Goal: Use online tool/utility: Utilize a website feature to perform a specific function

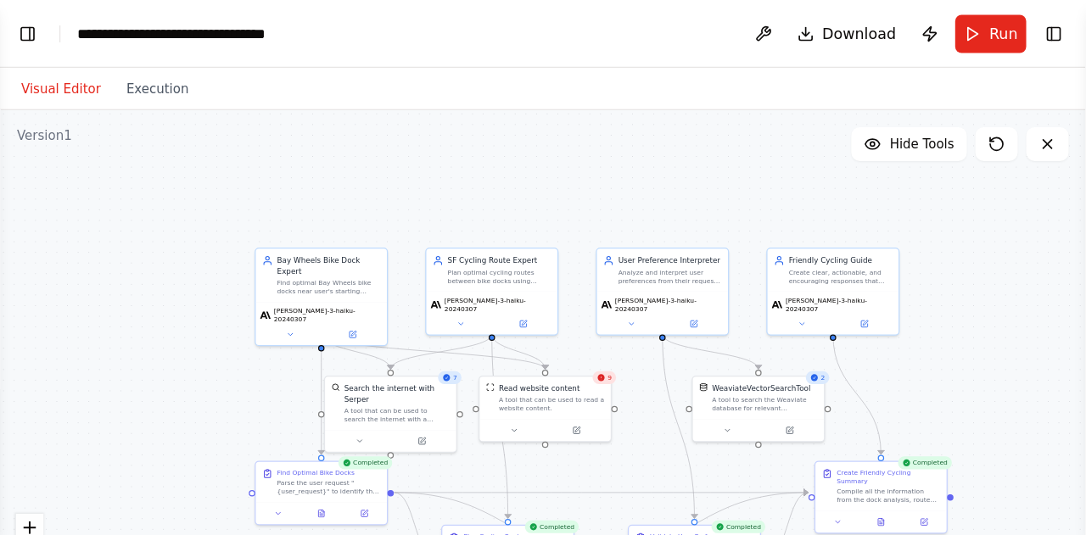
scroll to position [215, 0]
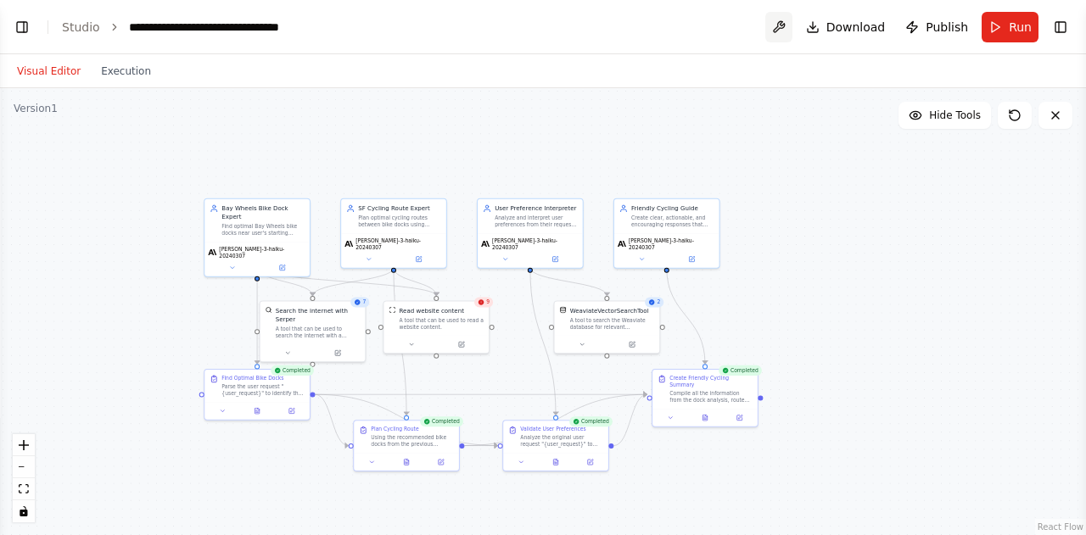
click at [787, 34] on button at bounding box center [778, 27] width 27 height 31
click at [22, 26] on button "Toggle Left Sidebar" at bounding box center [22, 27] width 24 height 24
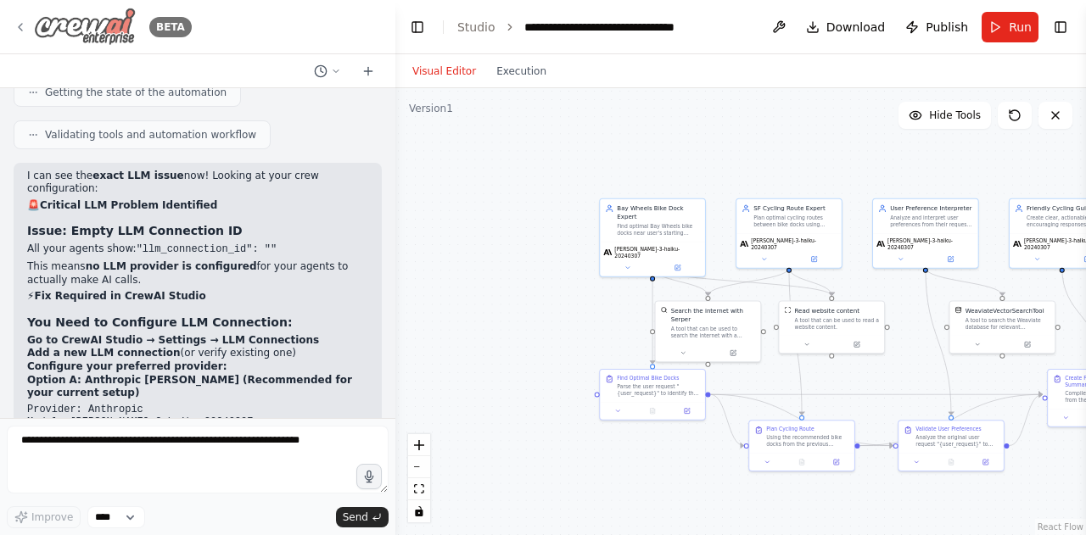
click at [49, 26] on img at bounding box center [85, 27] width 102 height 38
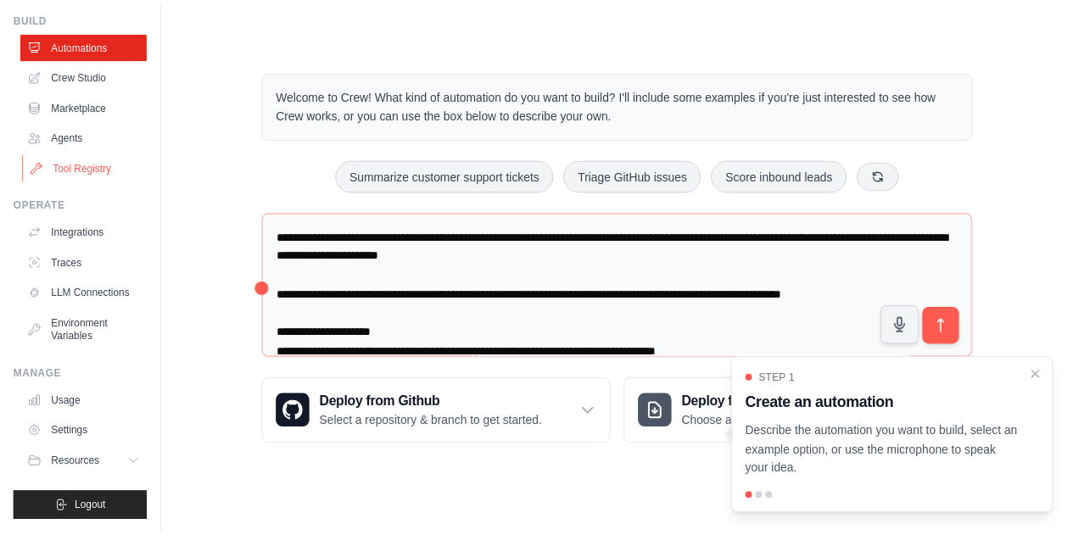
scroll to position [73, 0]
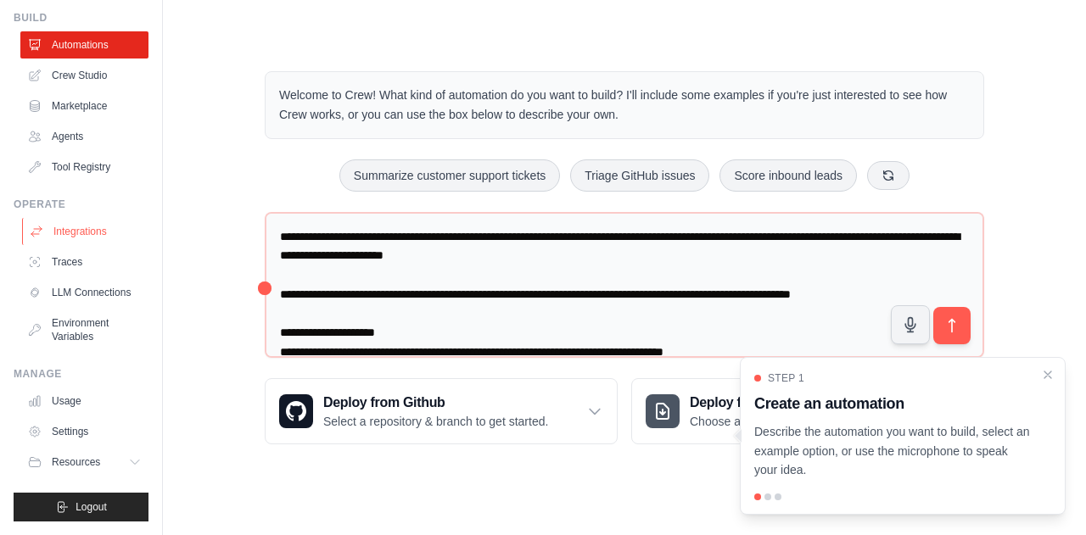
click at [87, 221] on link "Integrations" at bounding box center [86, 231] width 128 height 27
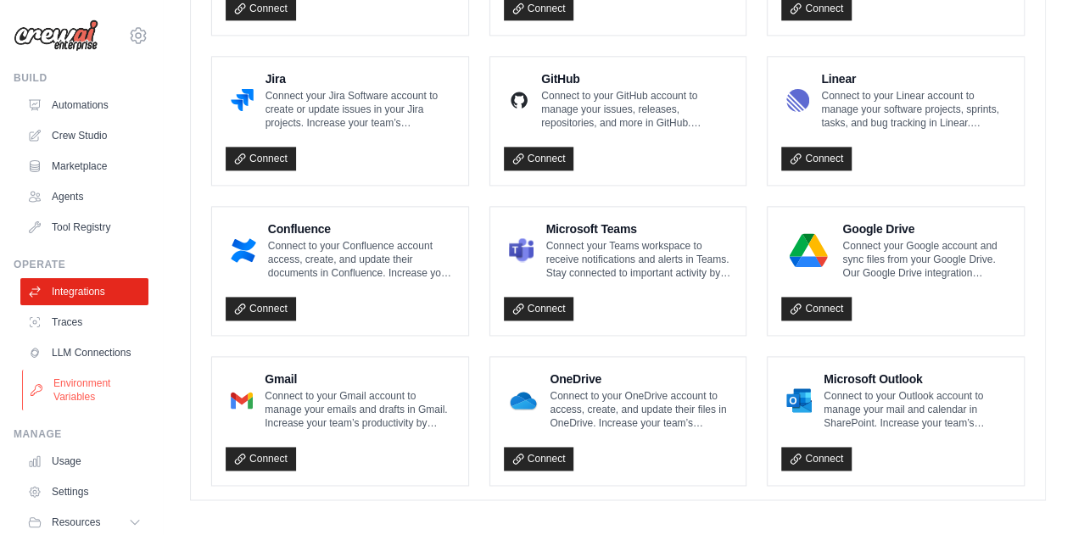
scroll to position [73, 0]
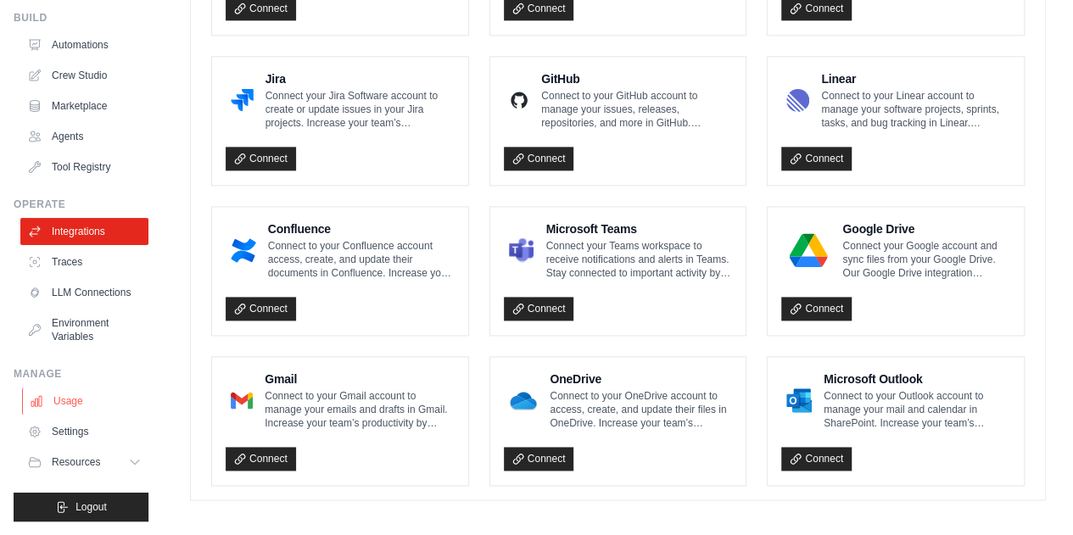
click at [63, 400] on link "Usage" at bounding box center [86, 401] width 128 height 27
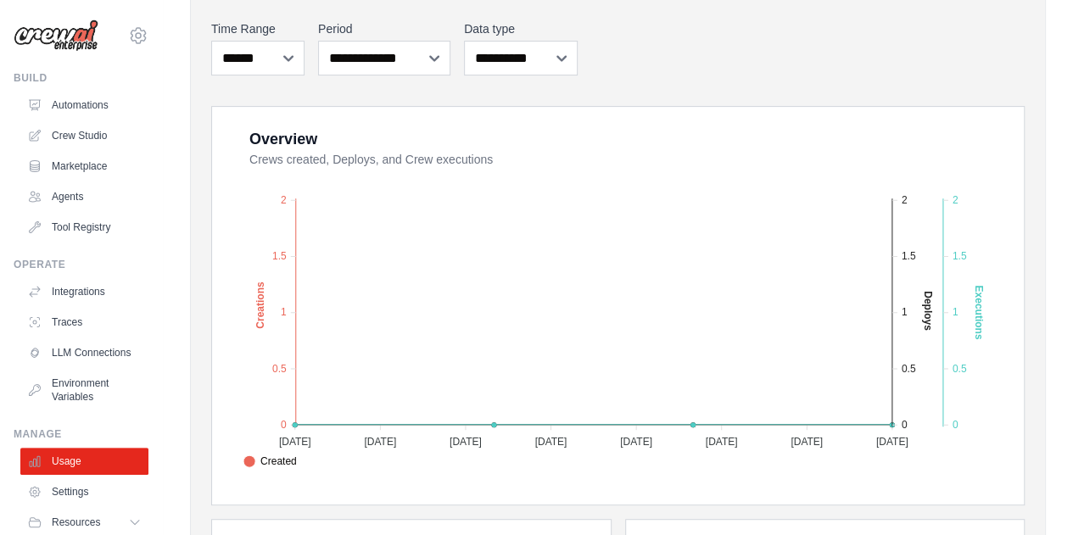
scroll to position [216, 0]
click at [115, 505] on link "Settings" at bounding box center [86, 491] width 128 height 27
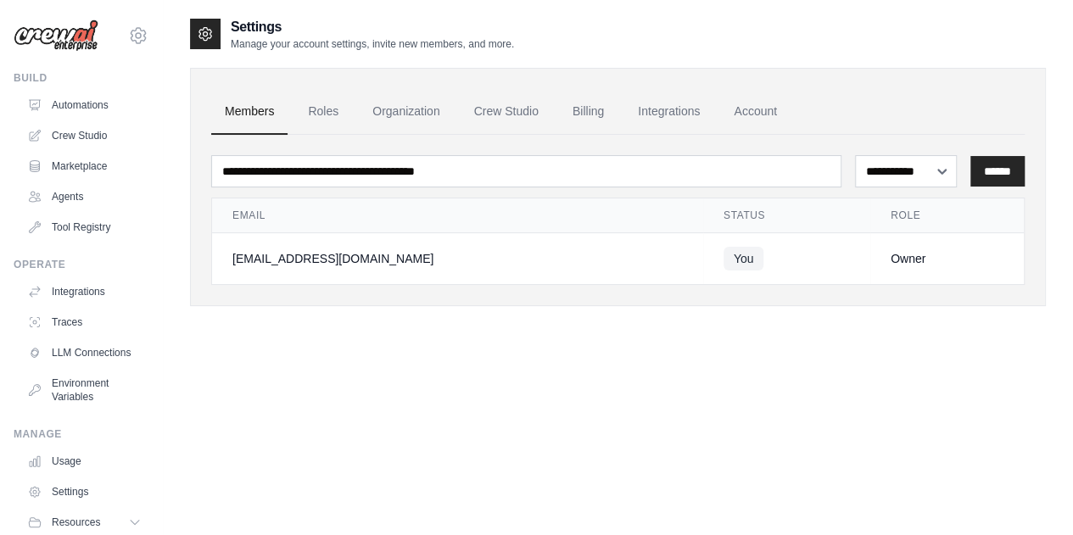
scroll to position [73, 0]
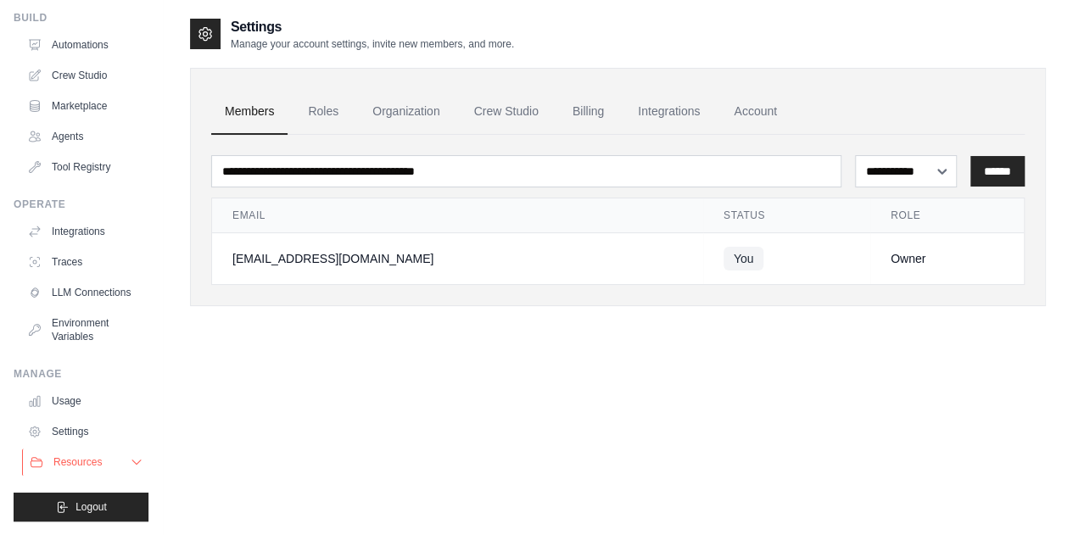
click at [91, 456] on button "Resources" at bounding box center [86, 462] width 128 height 27
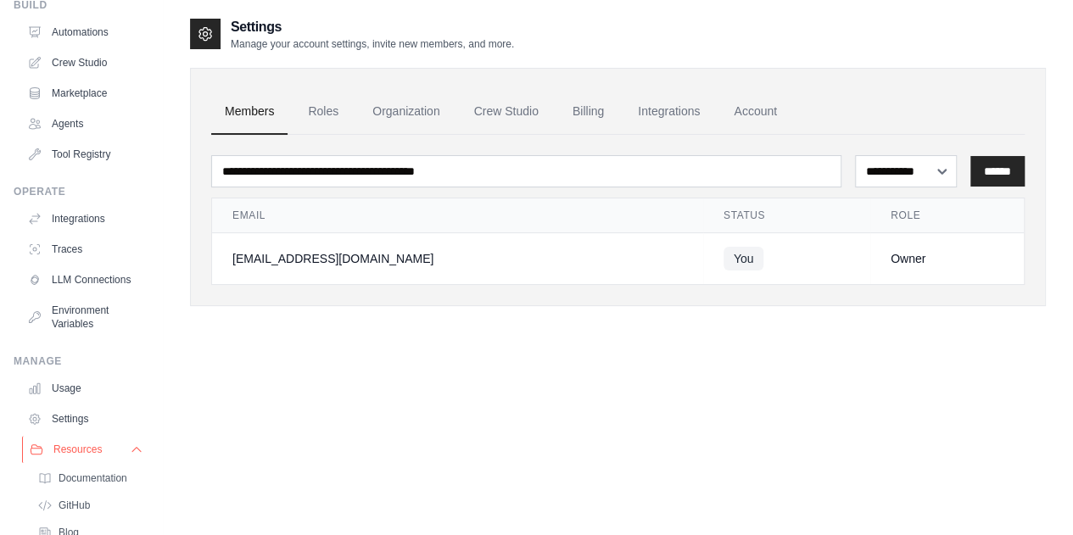
scroll to position [182, 0]
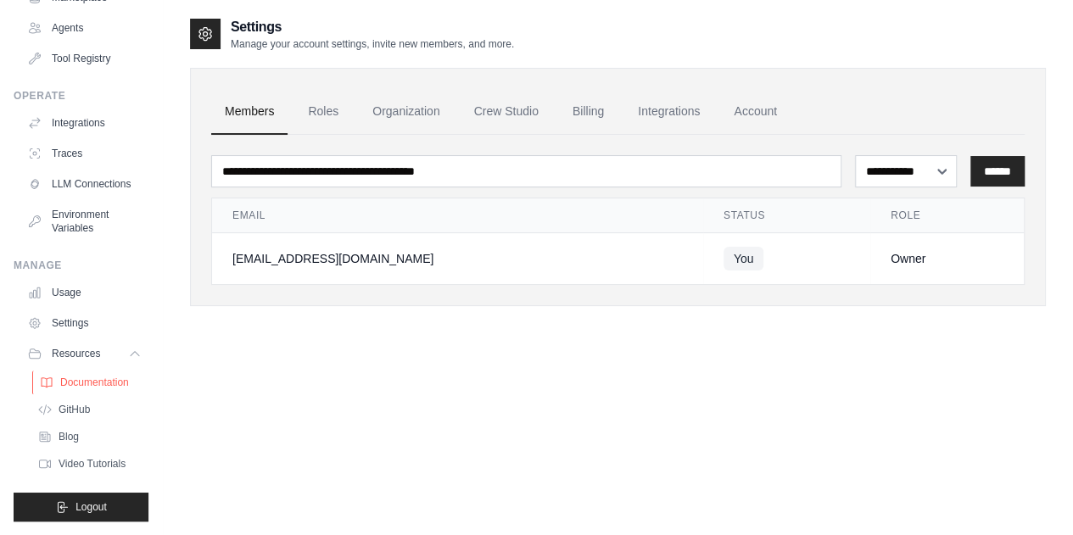
click at [101, 391] on link "Documentation" at bounding box center [91, 383] width 118 height 24
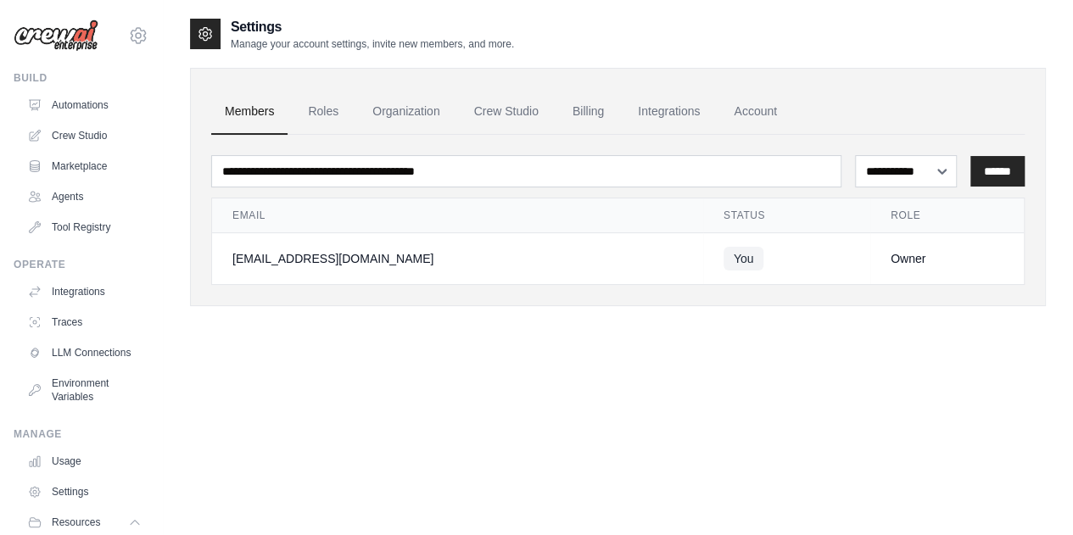
click at [54, 29] on img at bounding box center [56, 36] width 85 height 32
click at [76, 136] on link "Crew Studio" at bounding box center [86, 135] width 128 height 27
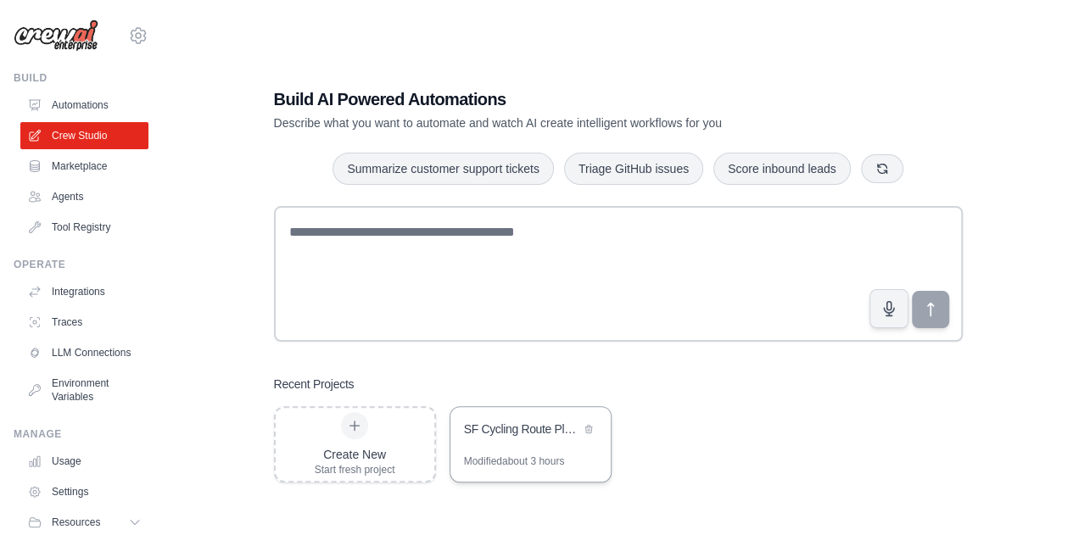
click at [528, 444] on div "SF Cycling Route Planning Assistant" at bounding box center [530, 431] width 160 height 48
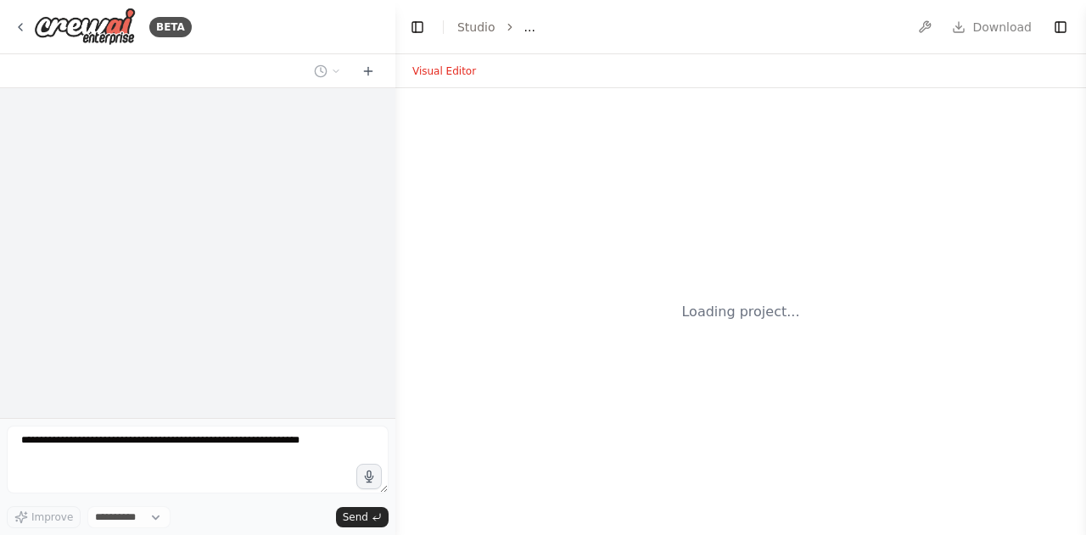
select select "****"
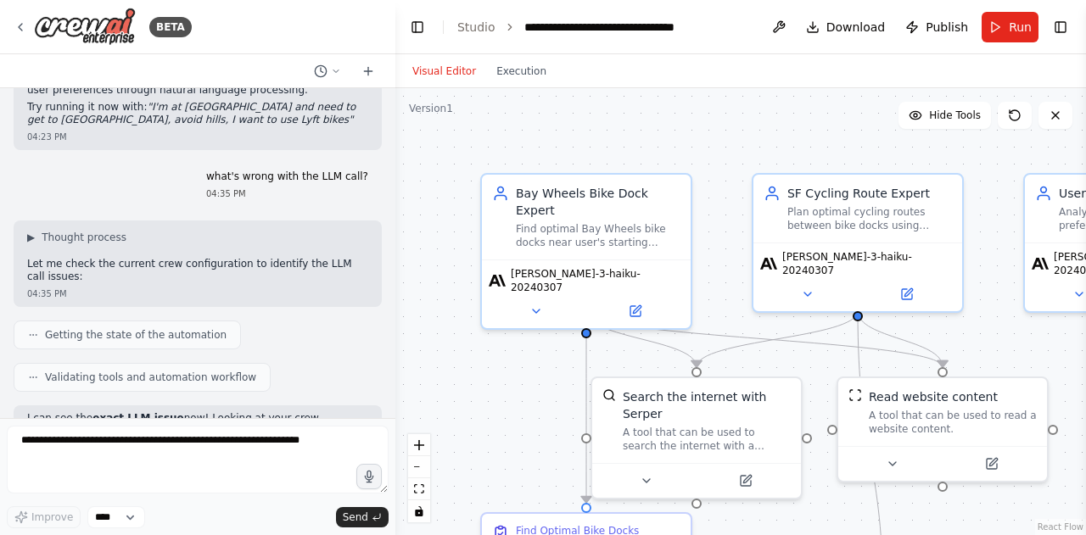
scroll to position [10224, 0]
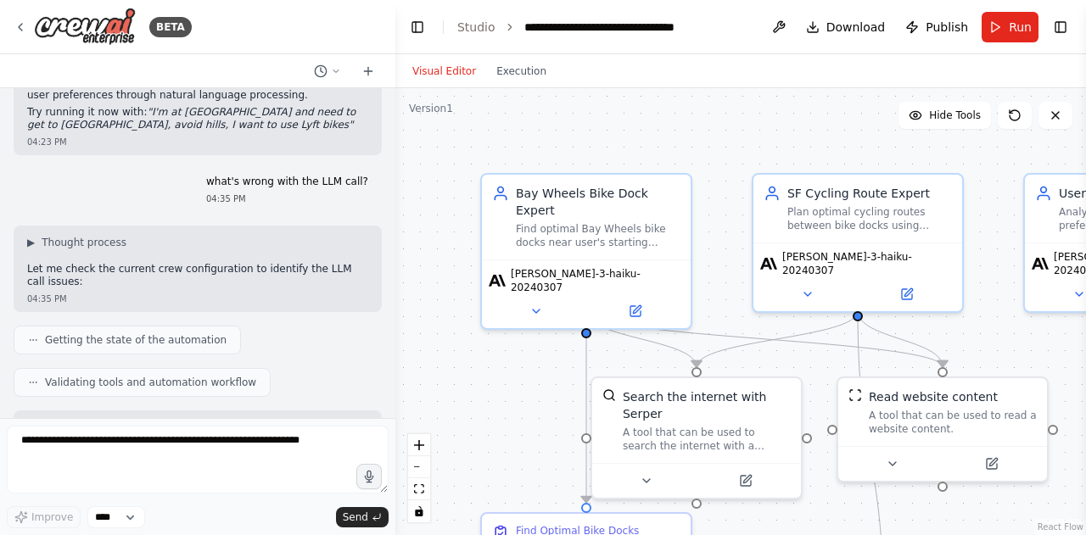
click at [565, 106] on div ".deletable-edge-delete-btn { width: 20px; height: 20px; border: 0px solid #ffff…" at bounding box center [740, 311] width 691 height 447
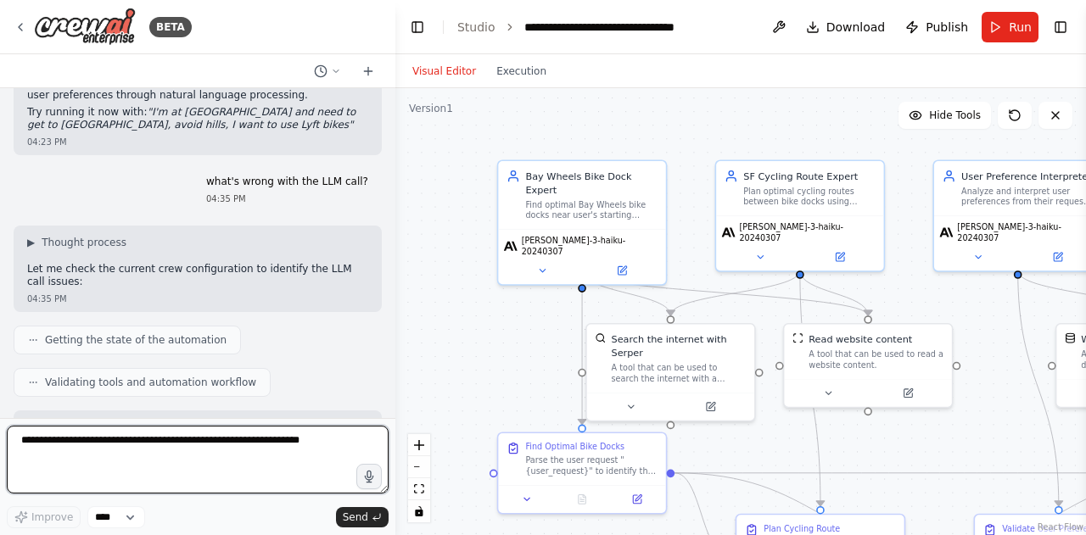
click at [165, 454] on textarea at bounding box center [198, 460] width 382 height 68
click at [323, 440] on textarea "**********" at bounding box center [198, 460] width 382 height 68
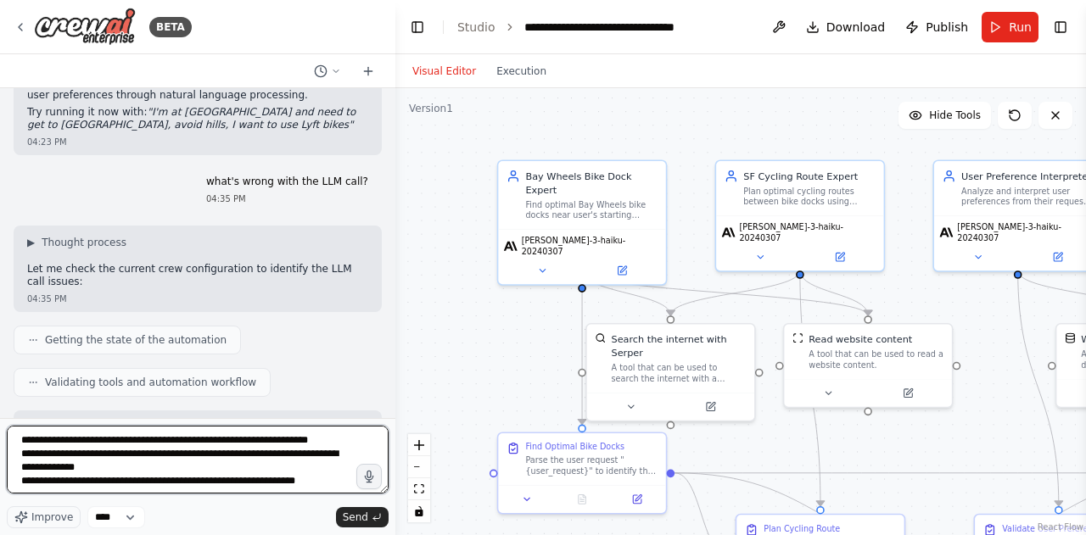
type textarea "**********"
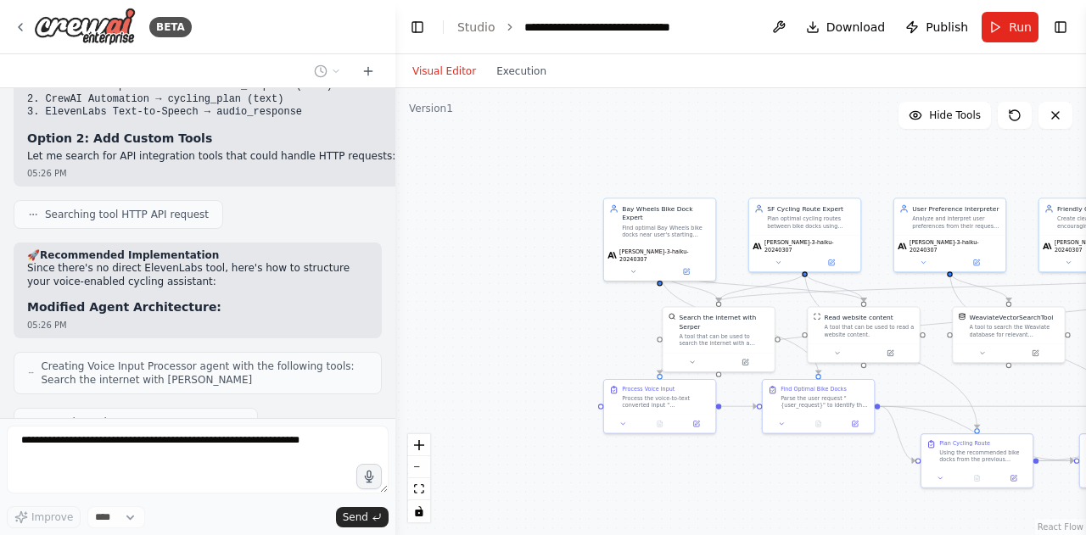
scroll to position [11787, 0]
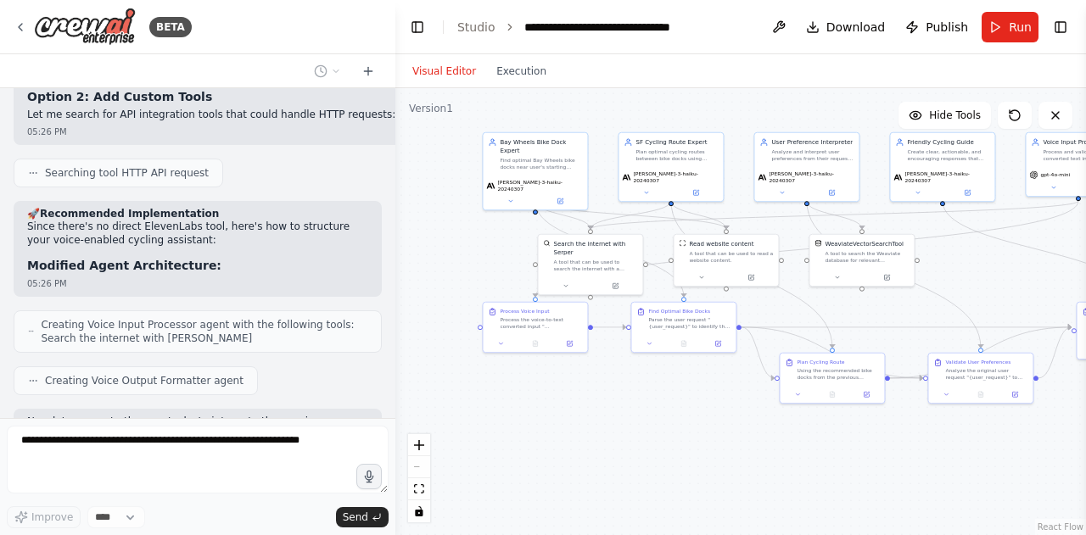
drag, startPoint x: 577, startPoint y: 391, endPoint x: 439, endPoint y: 321, distance: 154.4
click at [439, 321] on div ".deletable-edge-delete-btn { width: 20px; height: 20px; border: 0px solid #ffff…" at bounding box center [740, 311] width 691 height 447
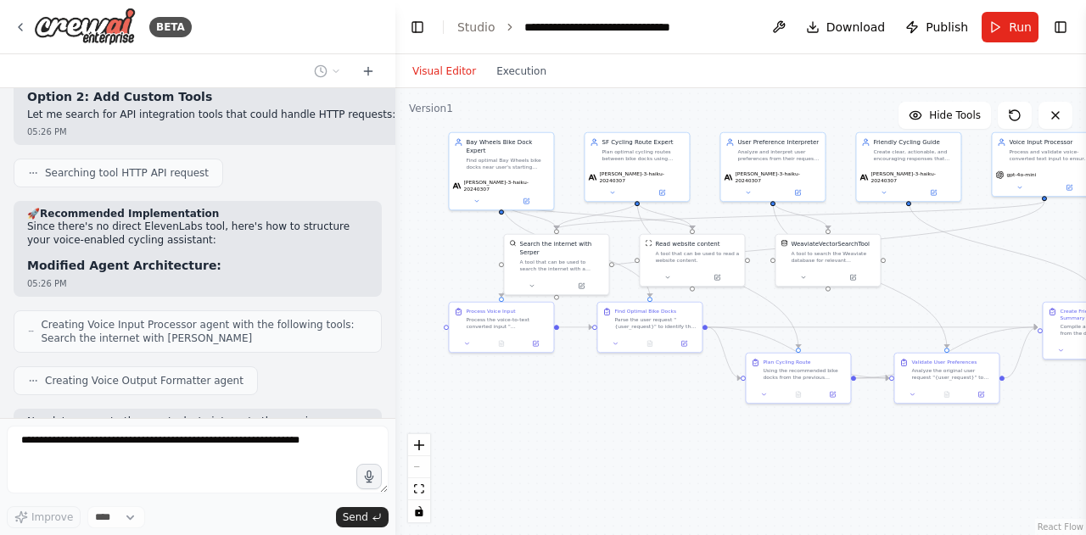
drag, startPoint x: 619, startPoint y: 440, endPoint x: 587, endPoint y: 440, distance: 32.2
click at [587, 440] on div ".deletable-edge-delete-btn { width: 20px; height: 20px; border: 0px solid #ffff…" at bounding box center [740, 311] width 691 height 447
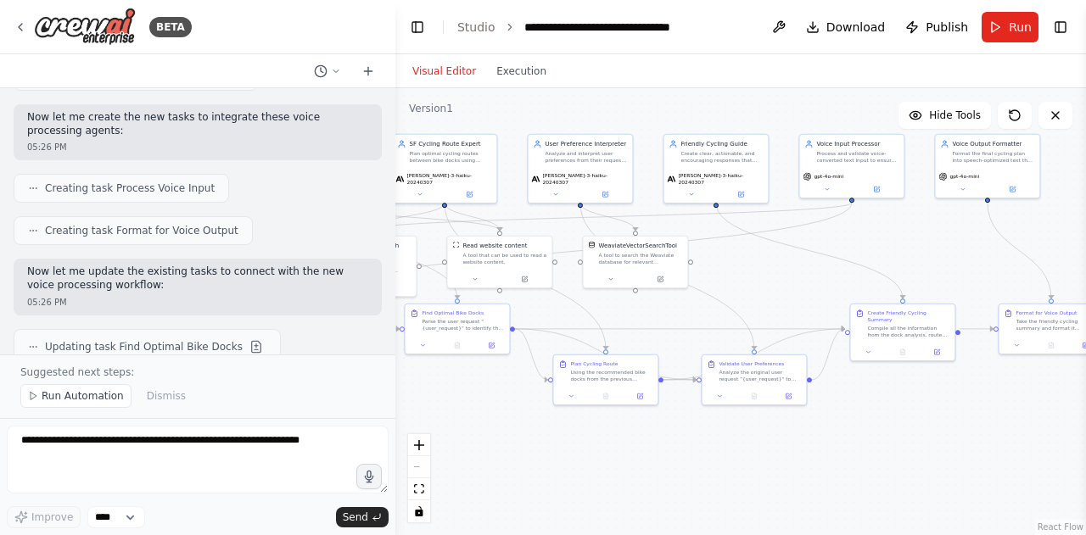
drag, startPoint x: 629, startPoint y: 469, endPoint x: 437, endPoint y: 471, distance: 192.6
click at [437, 471] on div ".deletable-edge-delete-btn { width: 20px; height: 20px; border: 0px solid #ffff…" at bounding box center [740, 311] width 691 height 447
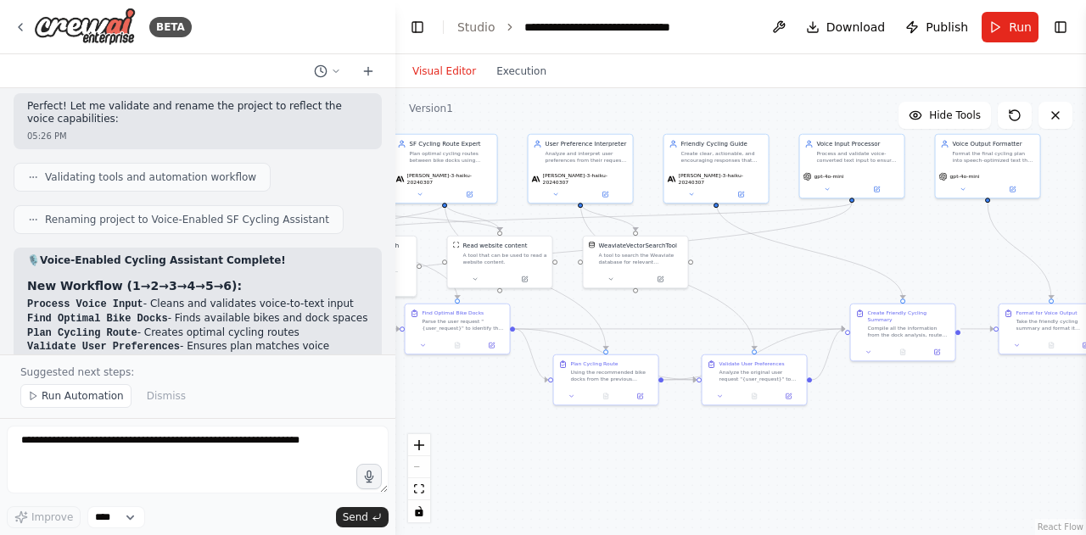
scroll to position [12415, 0]
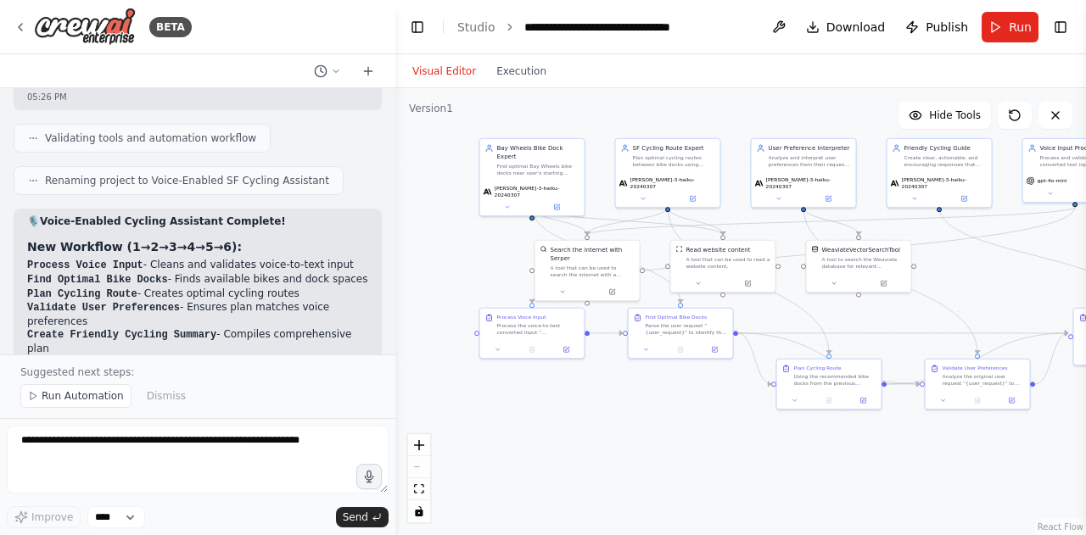
drag, startPoint x: 537, startPoint y: 427, endPoint x: 760, endPoint y: 431, distance: 223.2
click at [760, 431] on div ".deletable-edge-delete-btn { width: 20px; height: 20px; border: 0px solid #ffff…" at bounding box center [740, 311] width 691 height 447
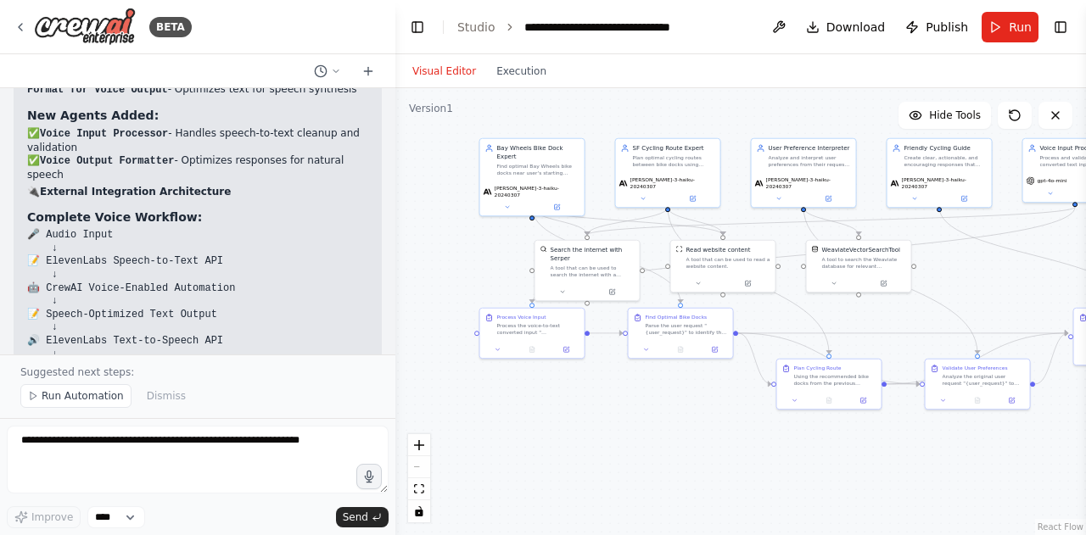
scroll to position [12693, 0]
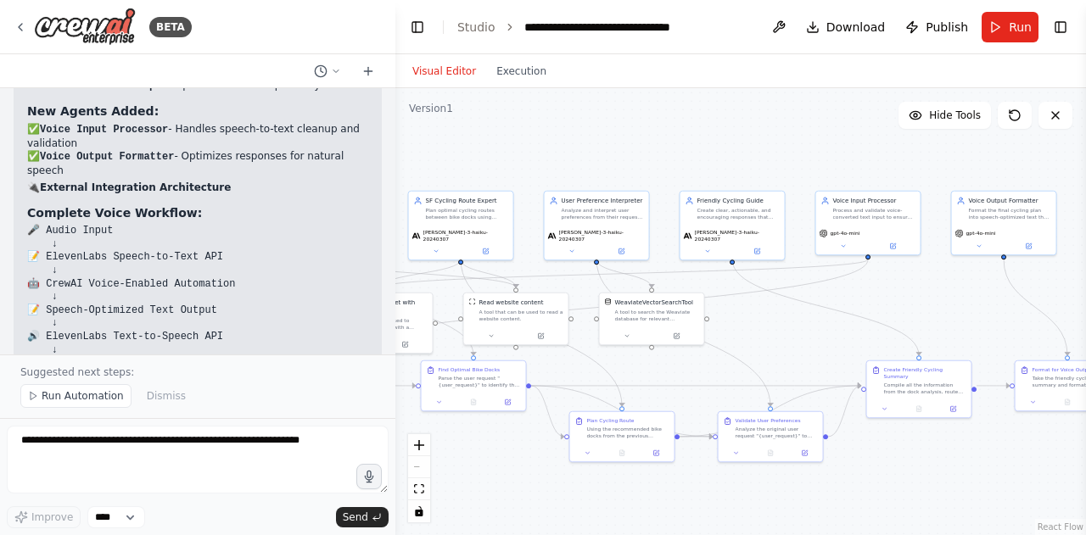
drag, startPoint x: 935, startPoint y: 296, endPoint x: 735, endPoint y: 350, distance: 207.4
click at [735, 350] on div ".deletable-edge-delete-btn { width: 20px; height: 20px; border: 0px solid #ffff…" at bounding box center [740, 311] width 691 height 447
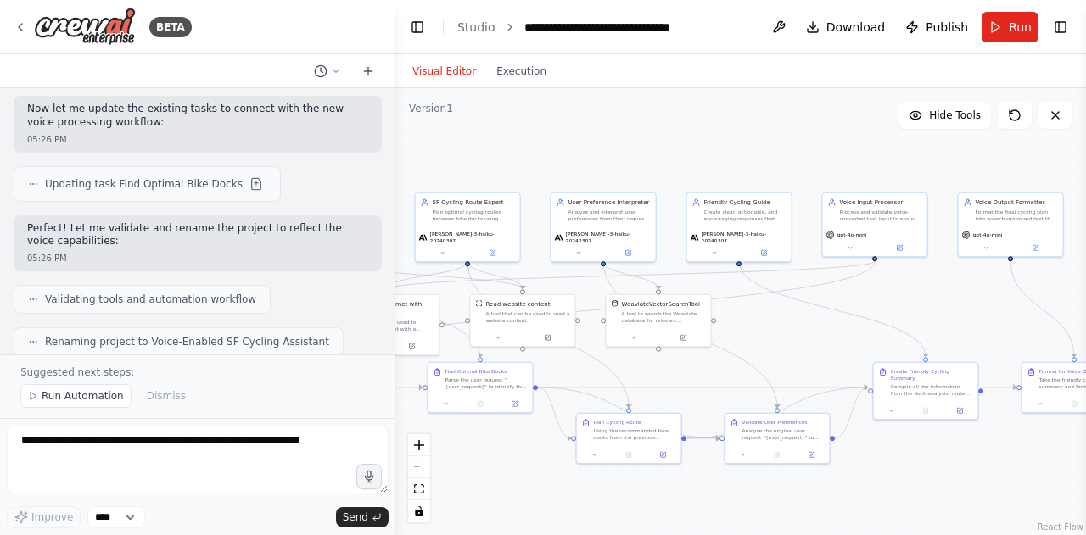
scroll to position [12241, 0]
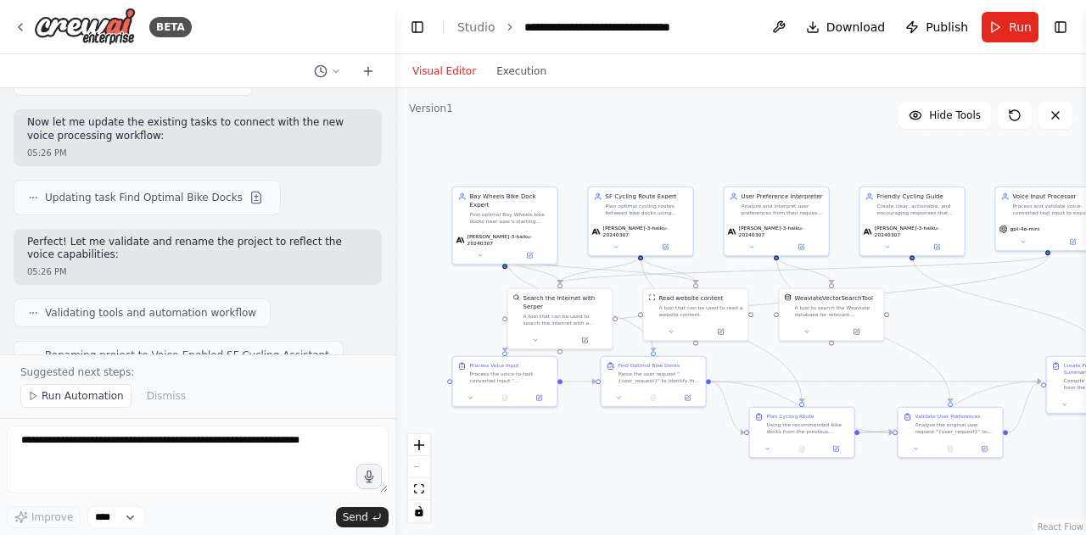
drag, startPoint x: 512, startPoint y: 170, endPoint x: 685, endPoint y: 164, distance: 173.2
click at [685, 164] on div ".deletable-edge-delete-btn { width: 20px; height: 20px; border: 0px solid #ffff…" at bounding box center [740, 311] width 691 height 447
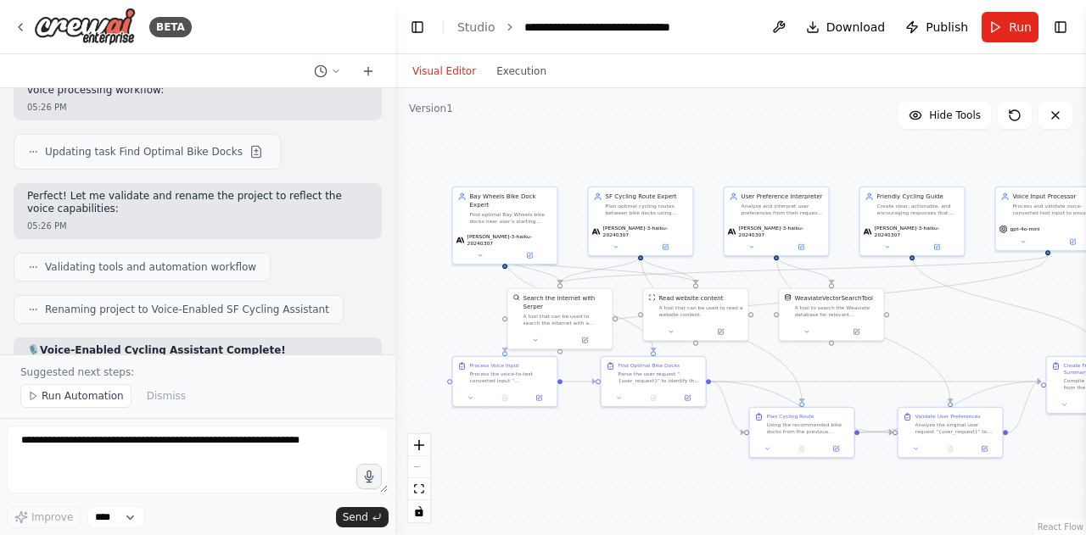
scroll to position [12292, 0]
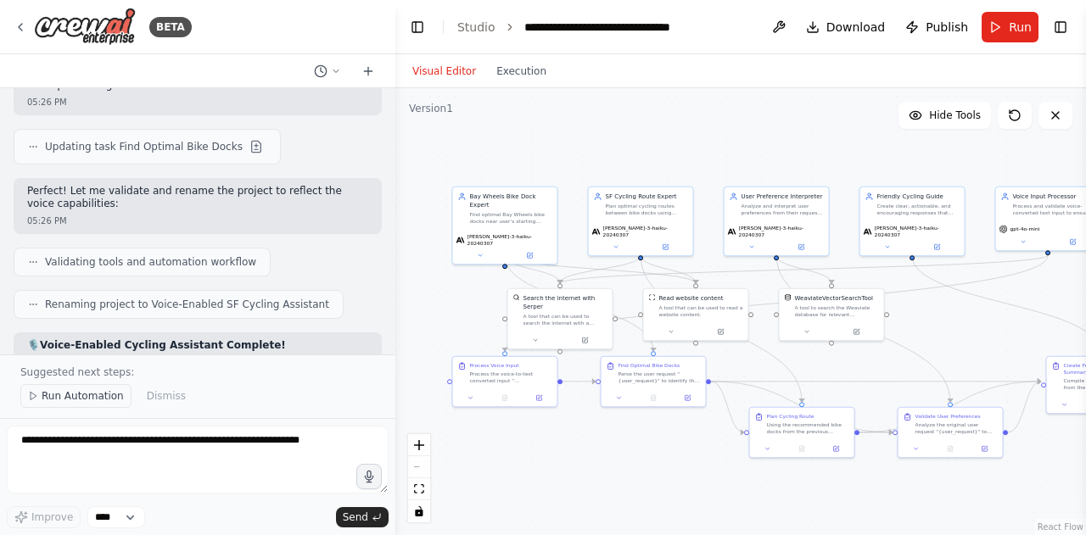
click at [90, 401] on span "Run Automation" at bounding box center [83, 396] width 82 height 14
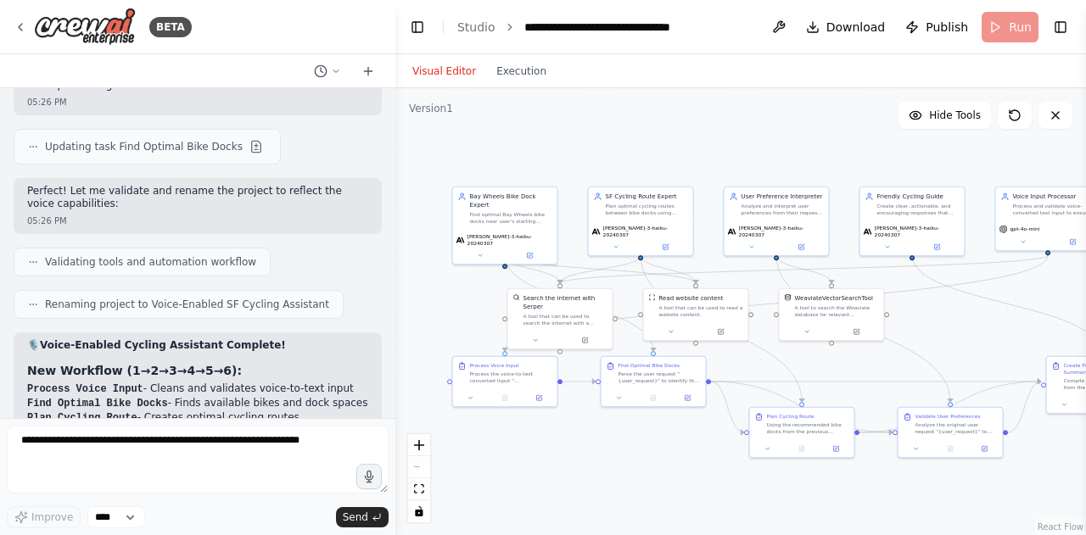
scroll to position [12629, 0]
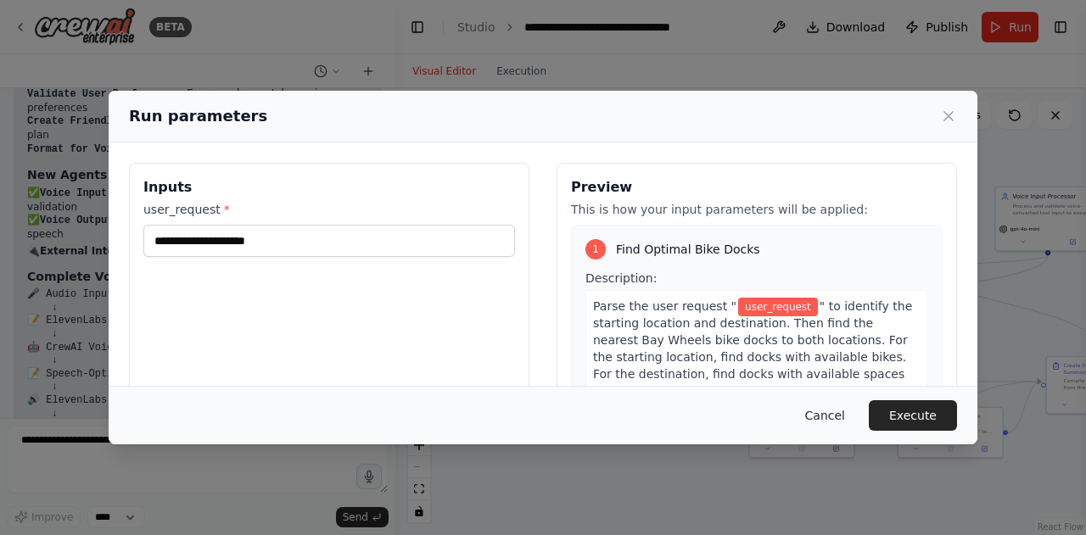
click at [836, 408] on button "Cancel" at bounding box center [825, 415] width 67 height 31
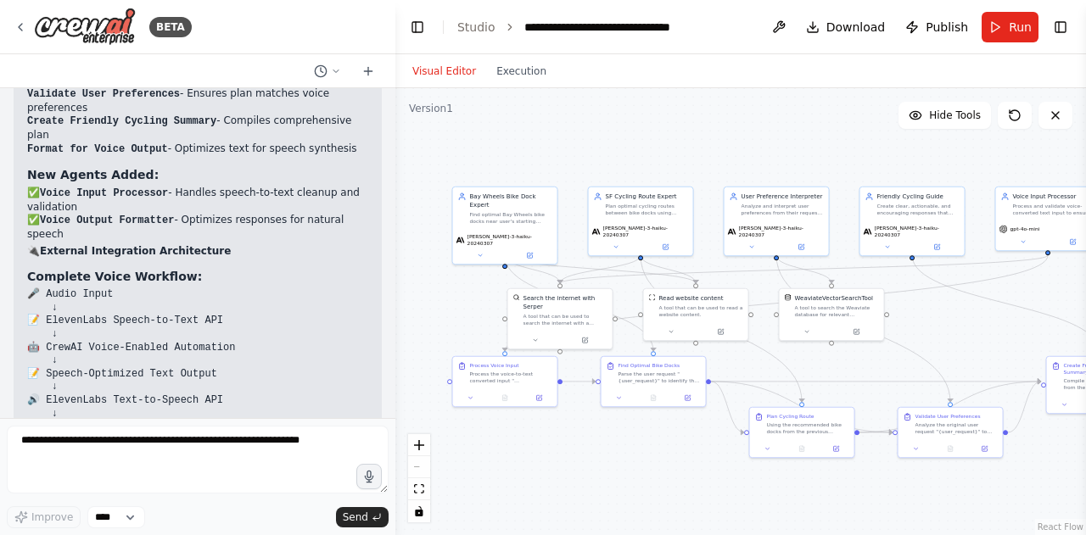
drag, startPoint x: 136, startPoint y: 254, endPoint x: 137, endPoint y: 279, distance: 25.5
copy em "Hey, I'm at Union Square and I need to get to Golden Gate Park, but I don't wan…"
click at [1000, 19] on button "Run" at bounding box center [1010, 27] width 57 height 31
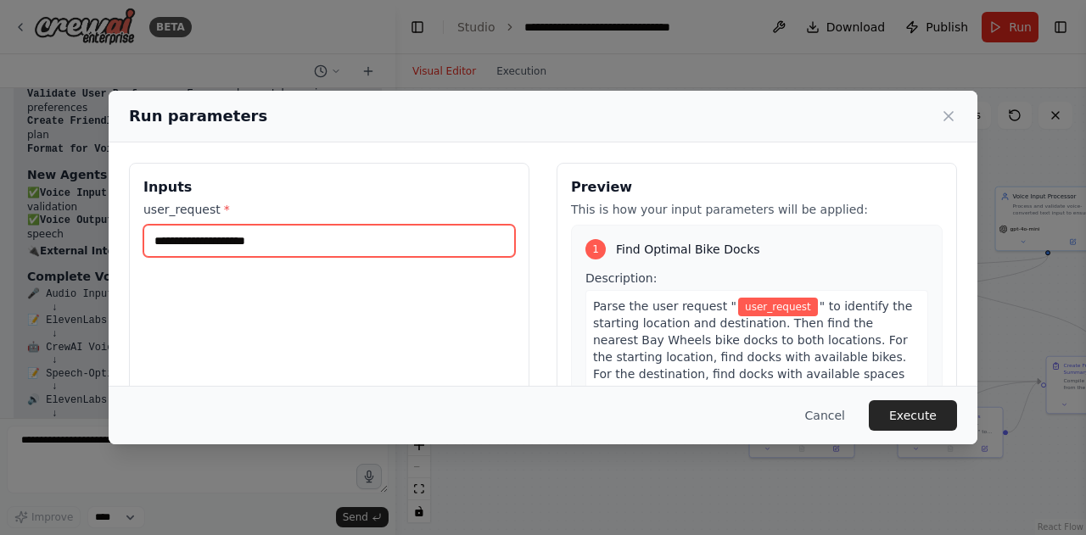
click at [385, 239] on input "user_request *" at bounding box center [329, 241] width 372 height 32
paste input "**********"
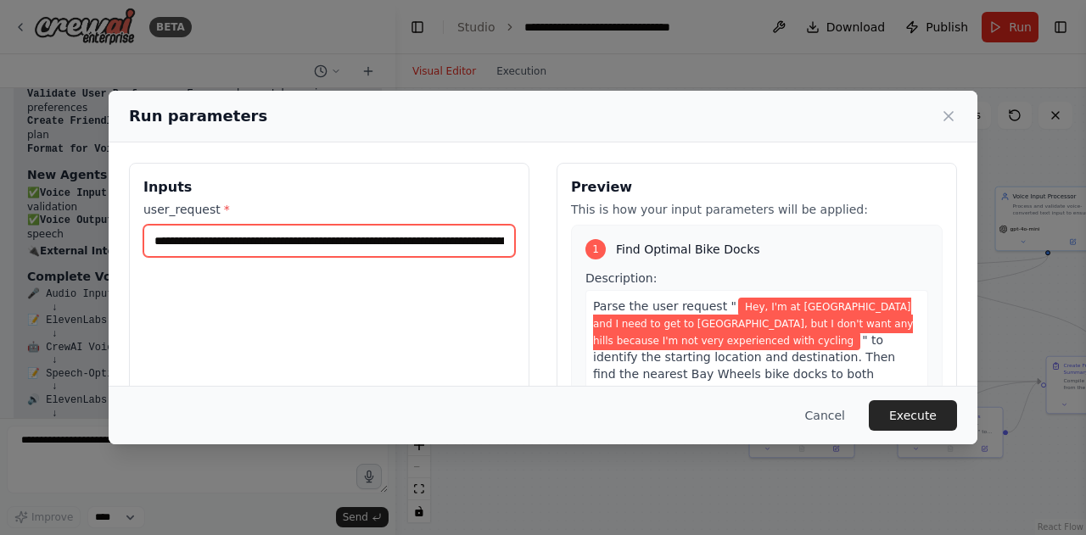
scroll to position [0, 365]
type input "**********"
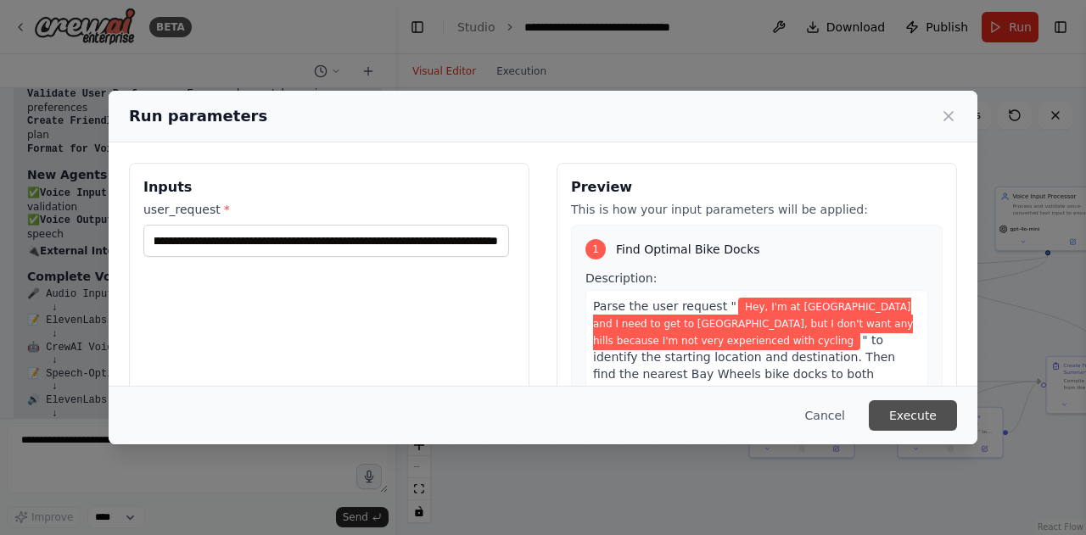
click at [908, 410] on button "Execute" at bounding box center [913, 415] width 88 height 31
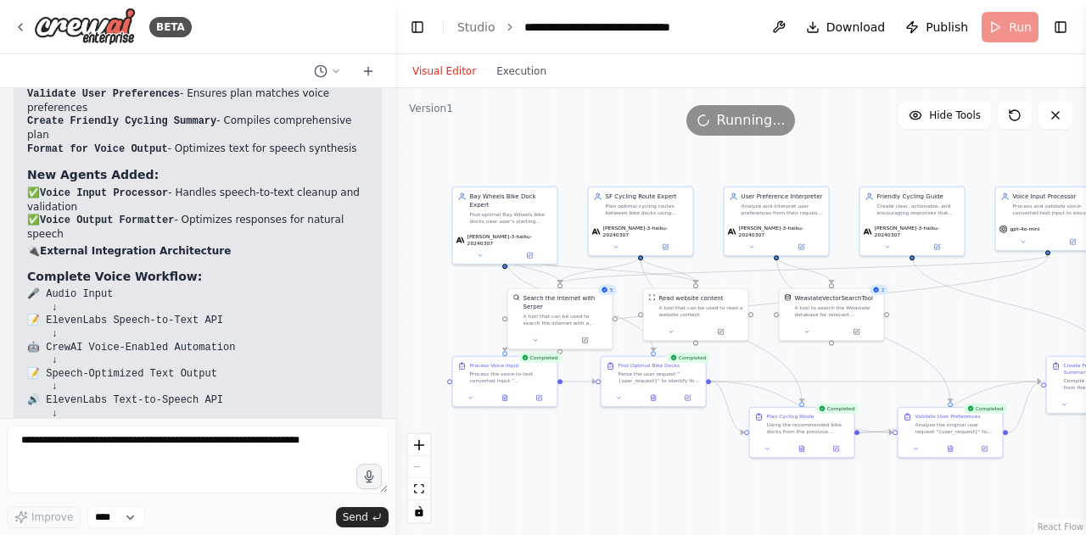
scroll to position [12628, 0]
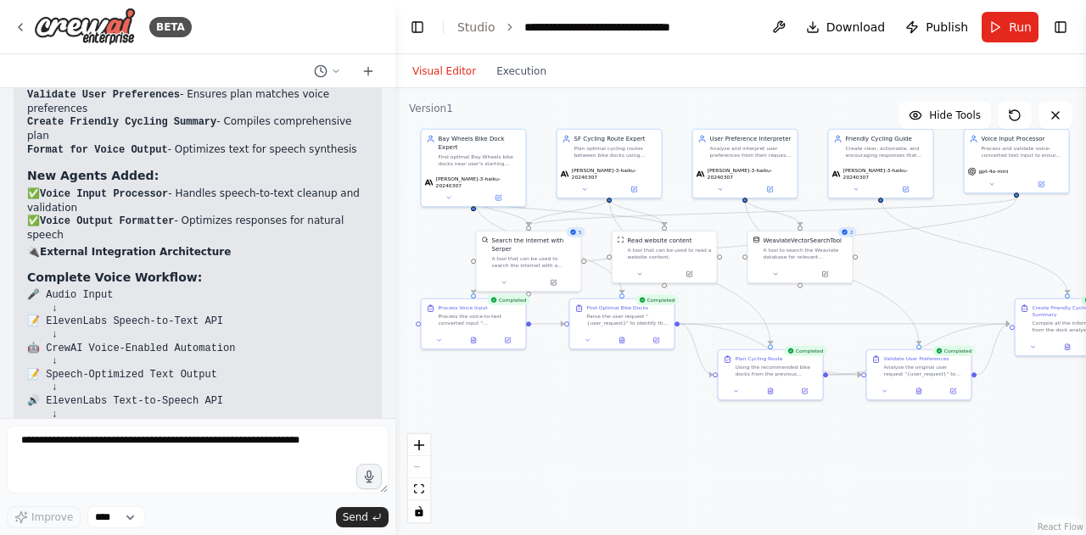
drag, startPoint x: 736, startPoint y: 473, endPoint x: 704, endPoint y: 415, distance: 65.7
click at [704, 415] on div ".deletable-edge-delete-btn { width: 20px; height: 20px; border: 0px solid #ffff…" at bounding box center [740, 311] width 691 height 447
click at [519, 73] on button "Execution" at bounding box center [521, 71] width 70 height 20
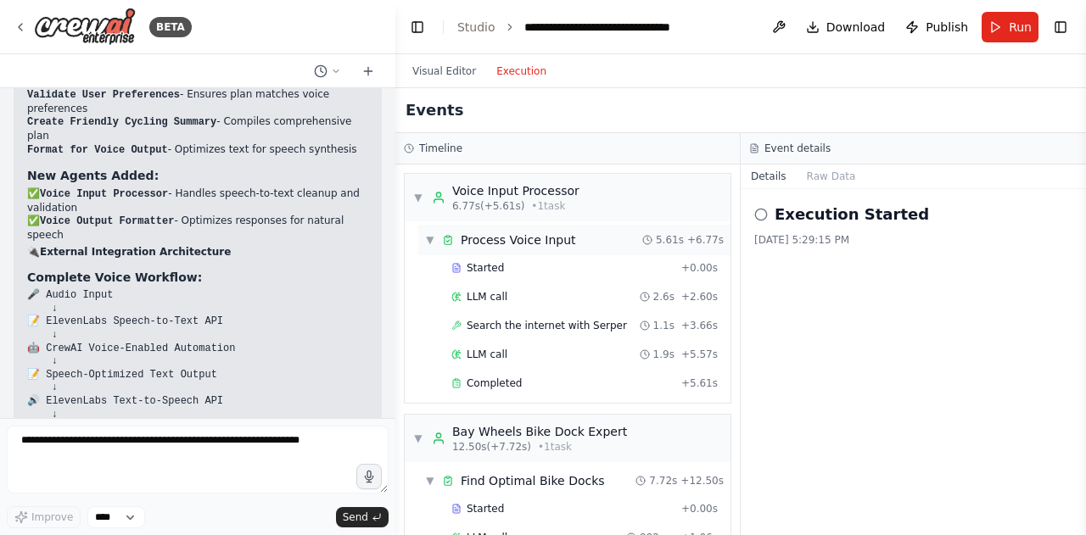
click at [563, 240] on div "Process Voice Input" at bounding box center [518, 240] width 115 height 17
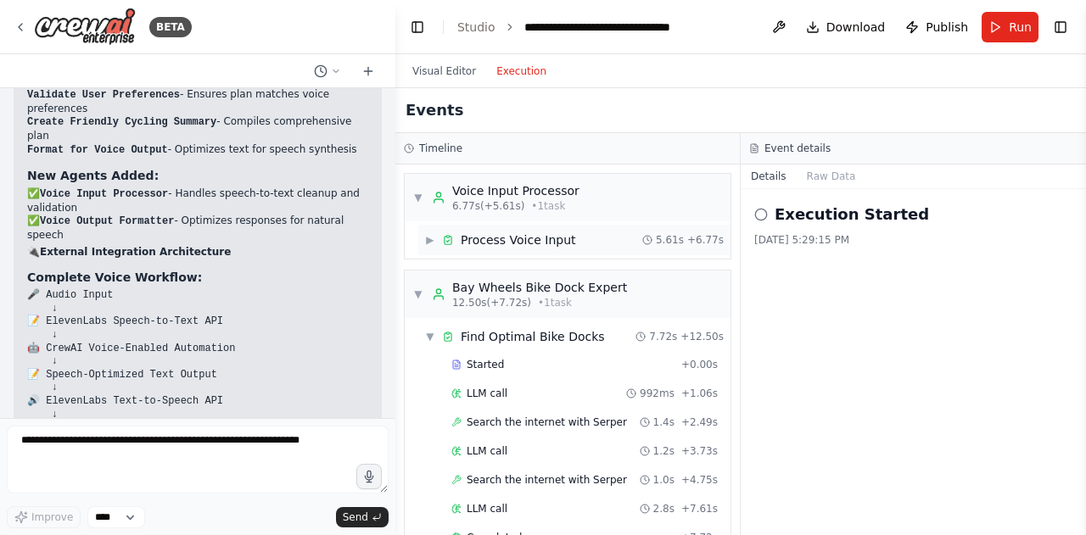
click at [561, 254] on div "▶ Process Voice Input 5.61s + 6.77s" at bounding box center [574, 240] width 312 height 31
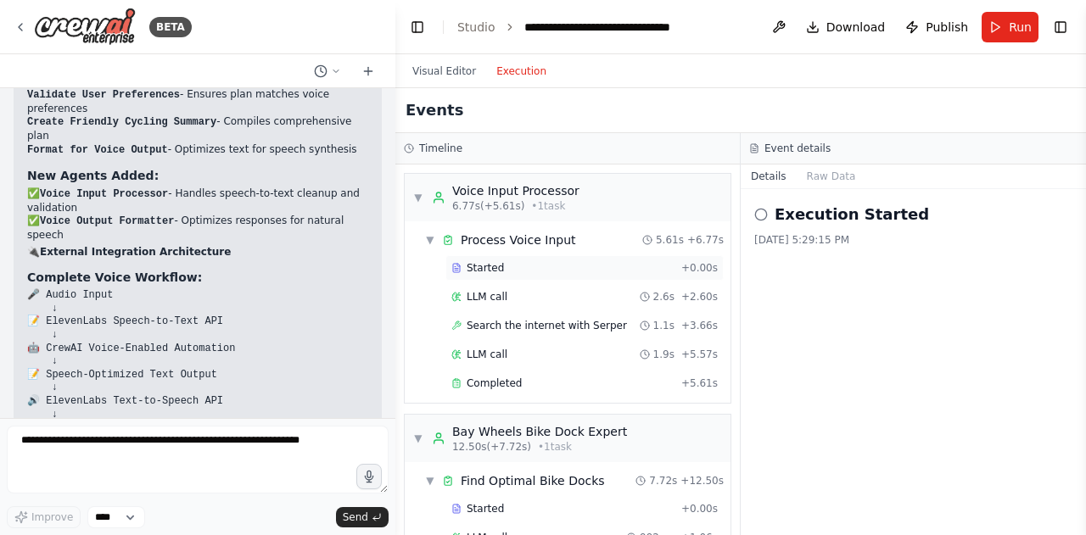
click at [545, 267] on div "Started" at bounding box center [562, 268] width 223 height 14
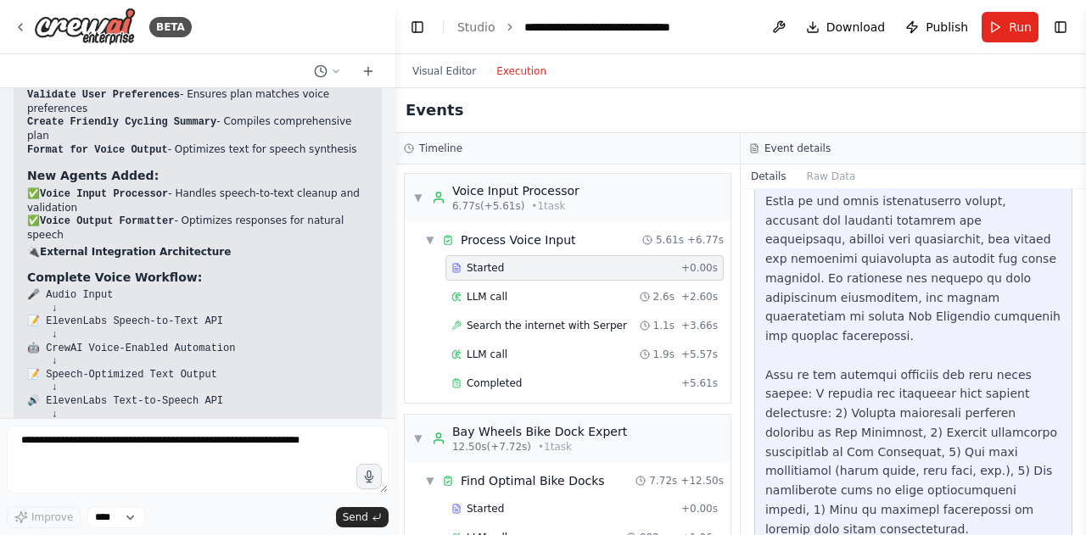
scroll to position [224, 0]
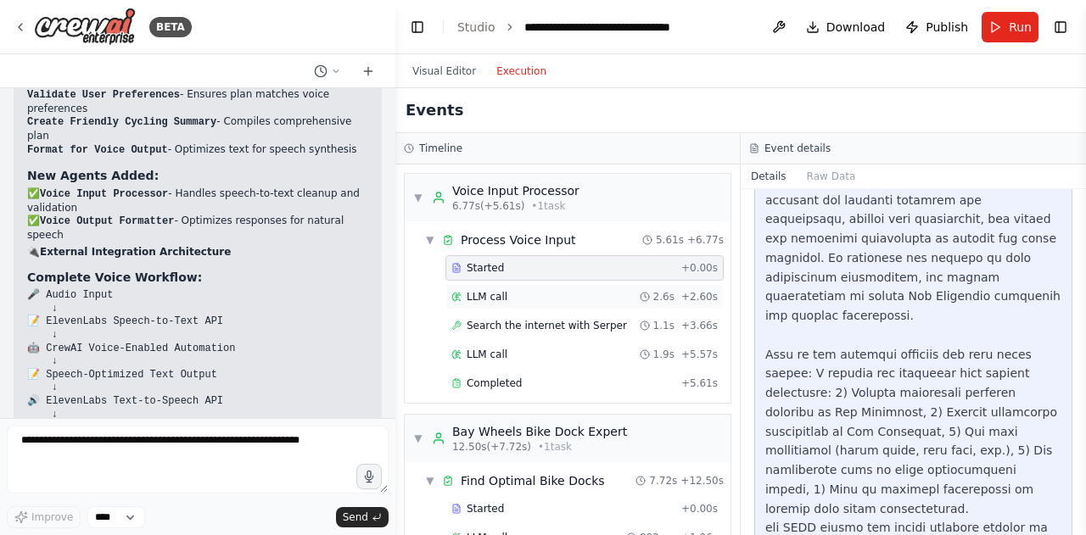
click at [568, 299] on div "LLM call 2.6s + 2.60s" at bounding box center [584, 297] width 266 height 14
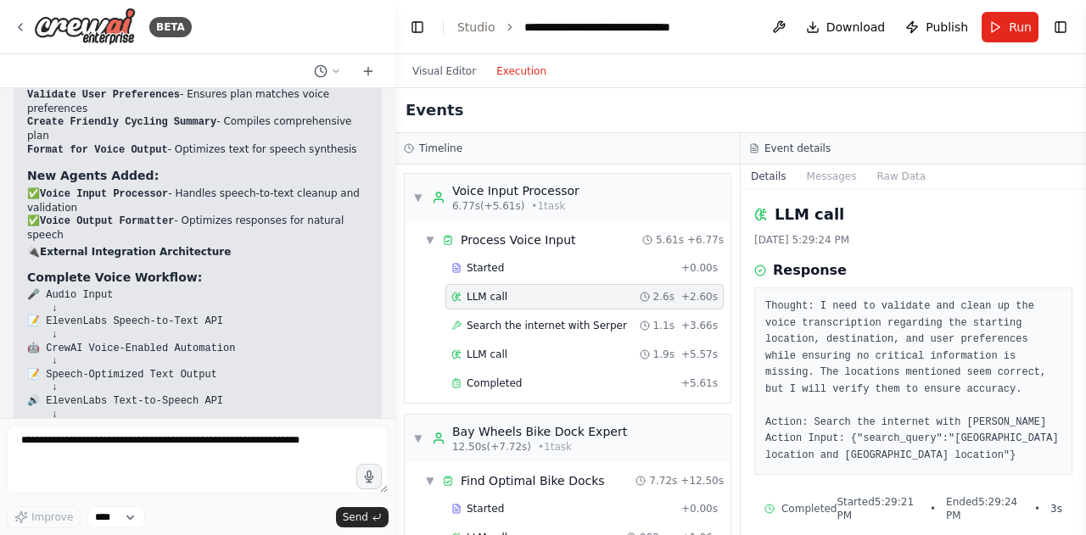
scroll to position [16, 0]
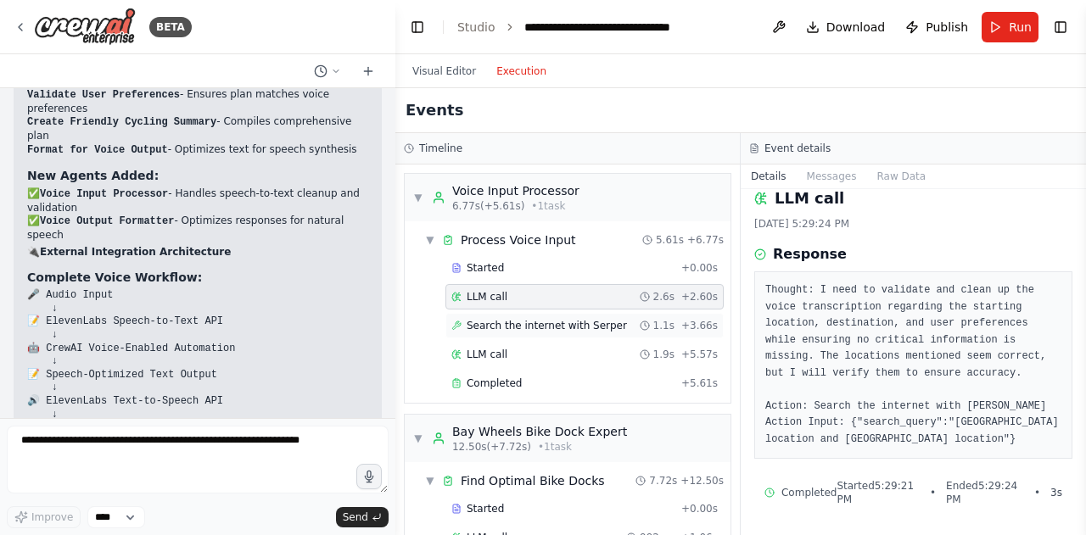
click at [616, 329] on div "Search the internet with Serper 1.1s + 3.66s" at bounding box center [584, 326] width 266 height 14
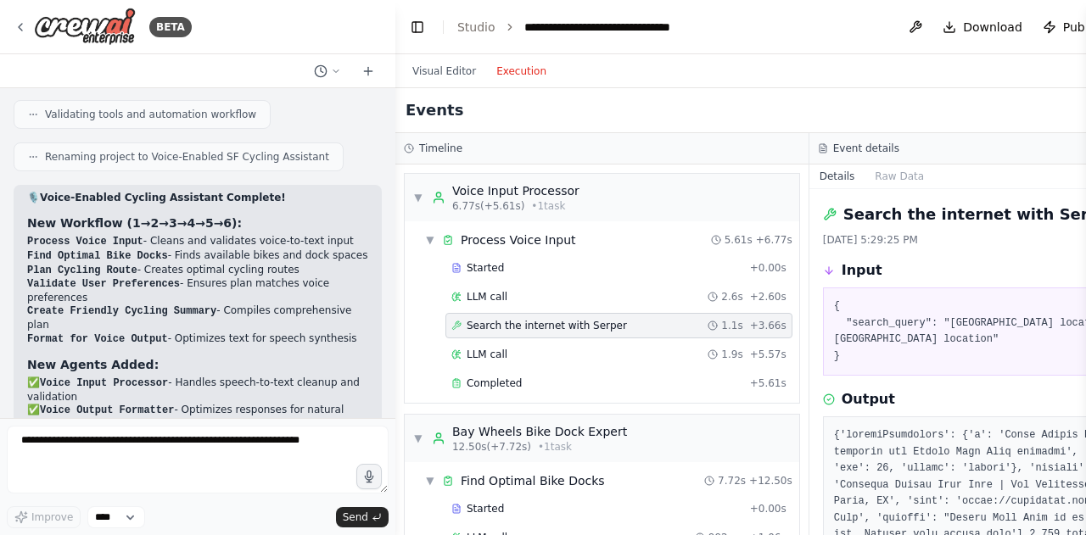
scroll to position [12629, 0]
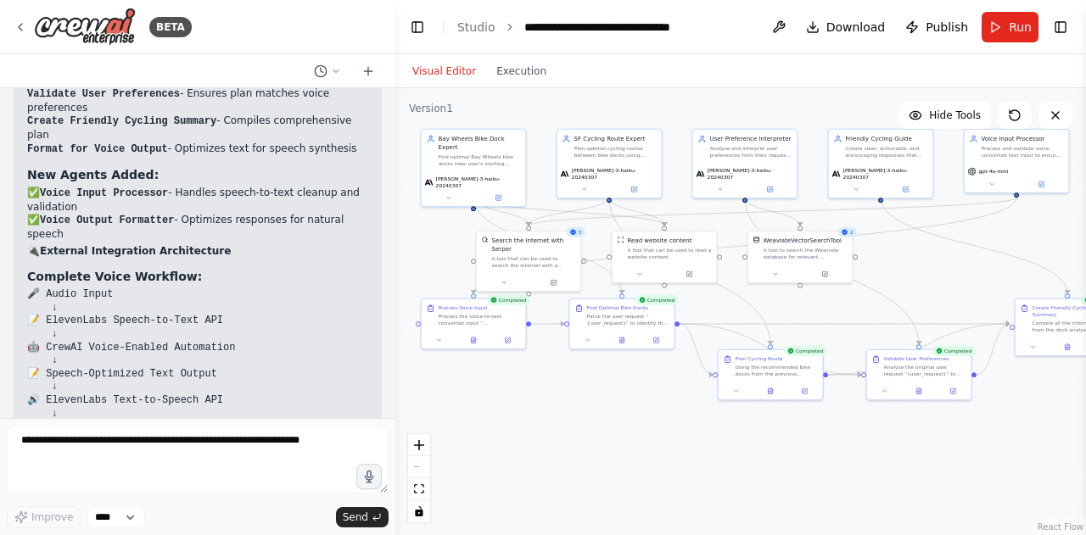
click at [430, 70] on button "Visual Editor" at bounding box center [444, 71] width 84 height 20
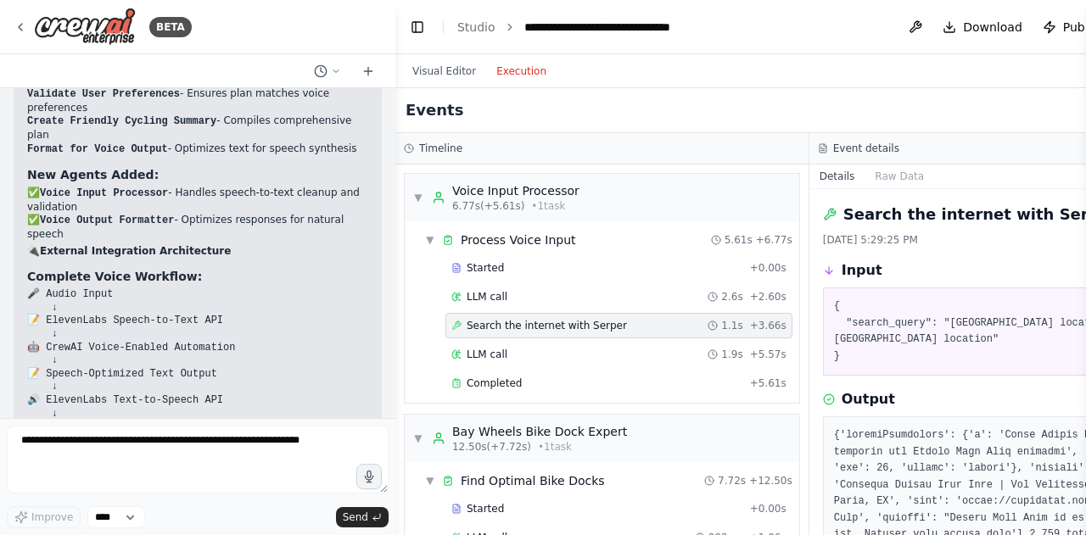
click at [509, 76] on button "Execution" at bounding box center [521, 71] width 70 height 20
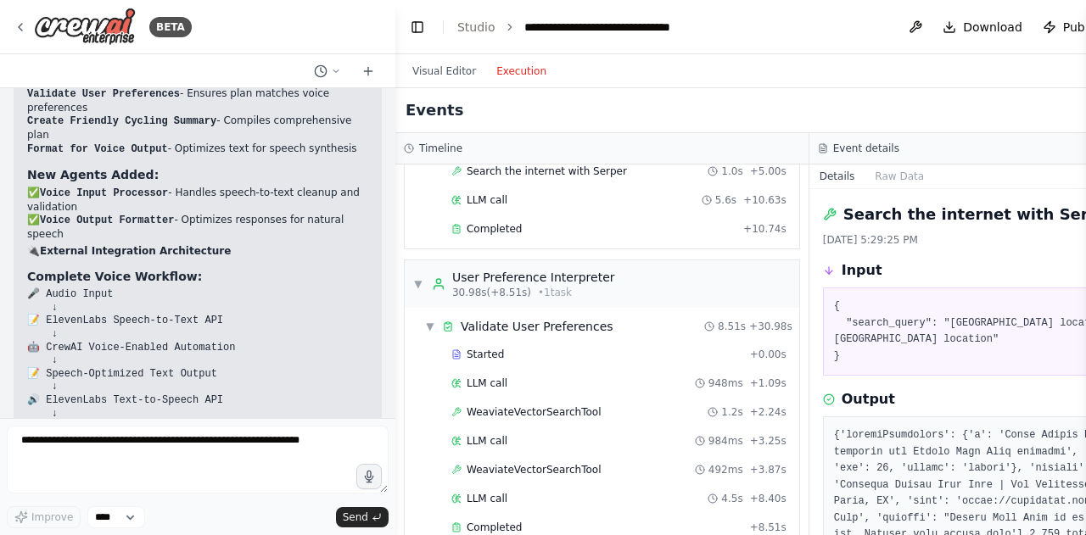
scroll to position [1172, 0]
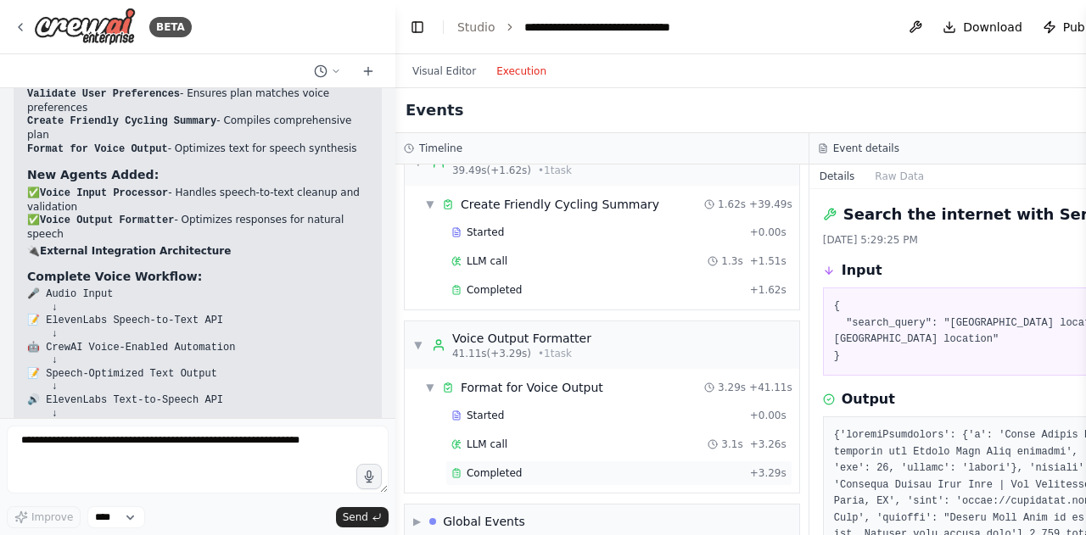
click at [521, 467] on div "Completed" at bounding box center [597, 474] width 292 height 14
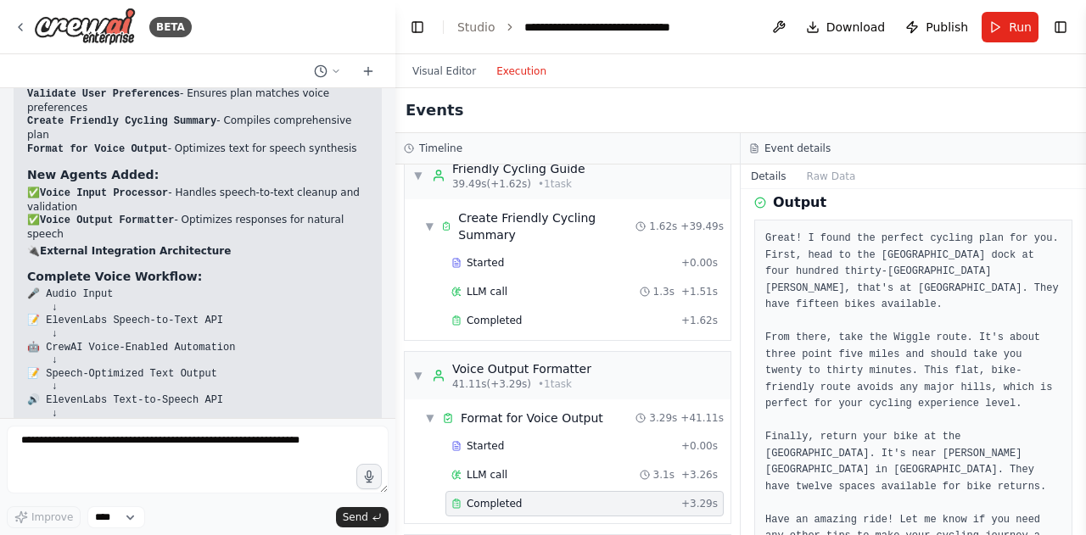
scroll to position [98, 0]
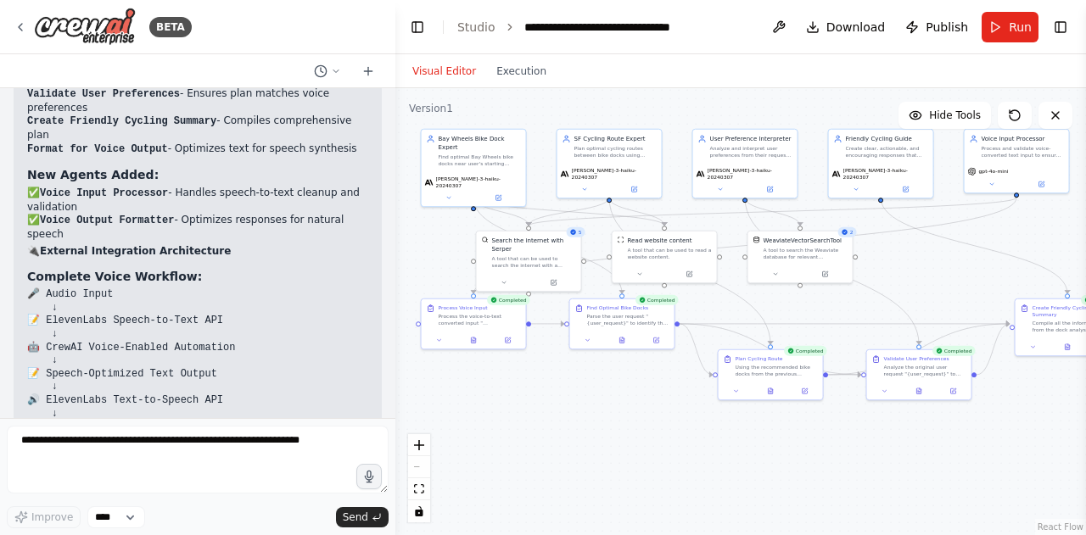
click at [430, 72] on button "Visual Editor" at bounding box center [444, 71] width 84 height 20
click at [997, 187] on button at bounding box center [992, 182] width 48 height 10
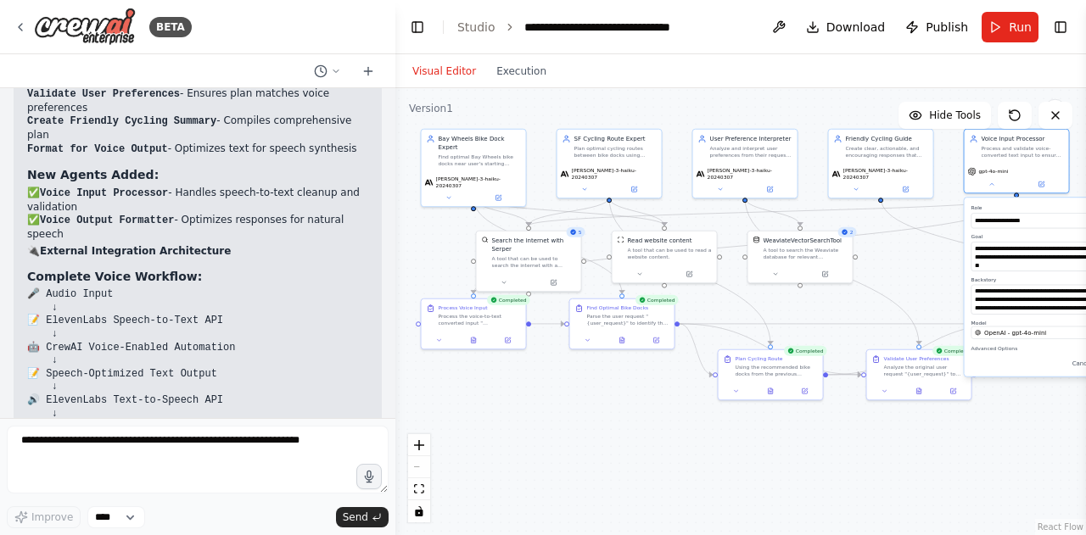
click at [1044, 340] on div "**********" at bounding box center [1049, 287] width 168 height 178
click at [1032, 328] on span "OpenAI - gpt-4o-mini" at bounding box center [1015, 332] width 62 height 8
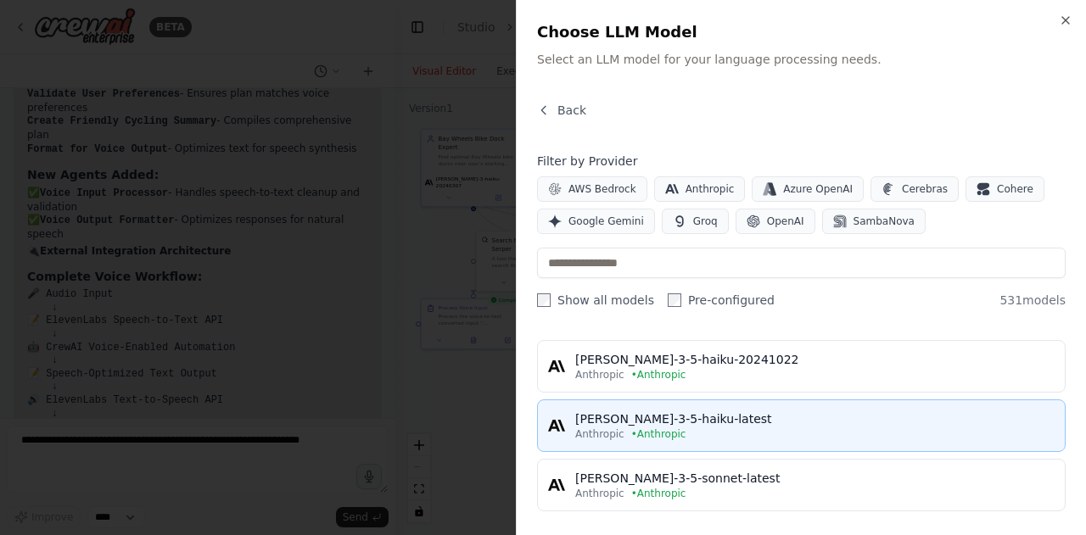
scroll to position [42, 0]
click at [731, 414] on div "claude-3-5-haiku-latest" at bounding box center [814, 419] width 479 height 17
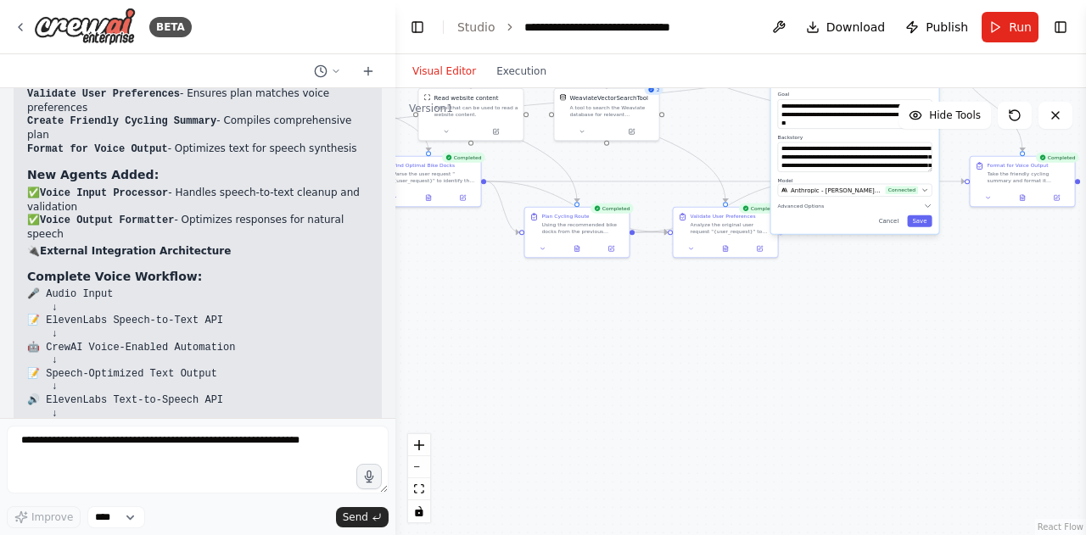
drag, startPoint x: 1043, startPoint y: 442, endPoint x: 850, endPoint y: 299, distance: 240.3
click at [850, 299] on div ".deletable-edge-delete-btn { width: 20px; height: 20px; border: 0px solid #ffff…" at bounding box center [740, 311] width 691 height 447
click at [924, 217] on button "Save" at bounding box center [919, 221] width 25 height 12
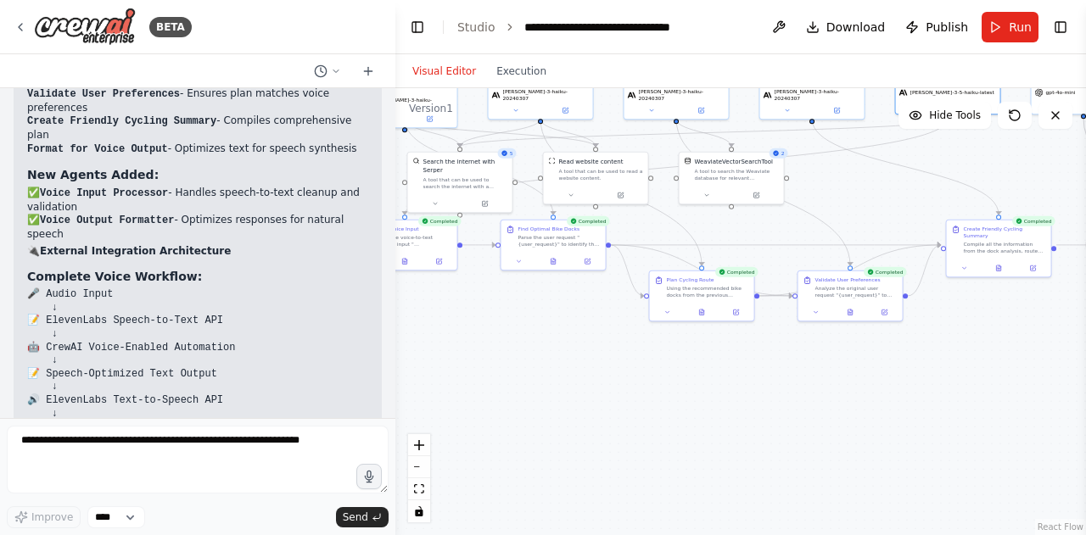
drag, startPoint x: 935, startPoint y: 266, endPoint x: 1085, endPoint y: 463, distance: 248.2
click at [1085, 463] on div "BETA I want to create a multi-agent system for a cycling route planning assista…" at bounding box center [543, 267] width 1086 height 535
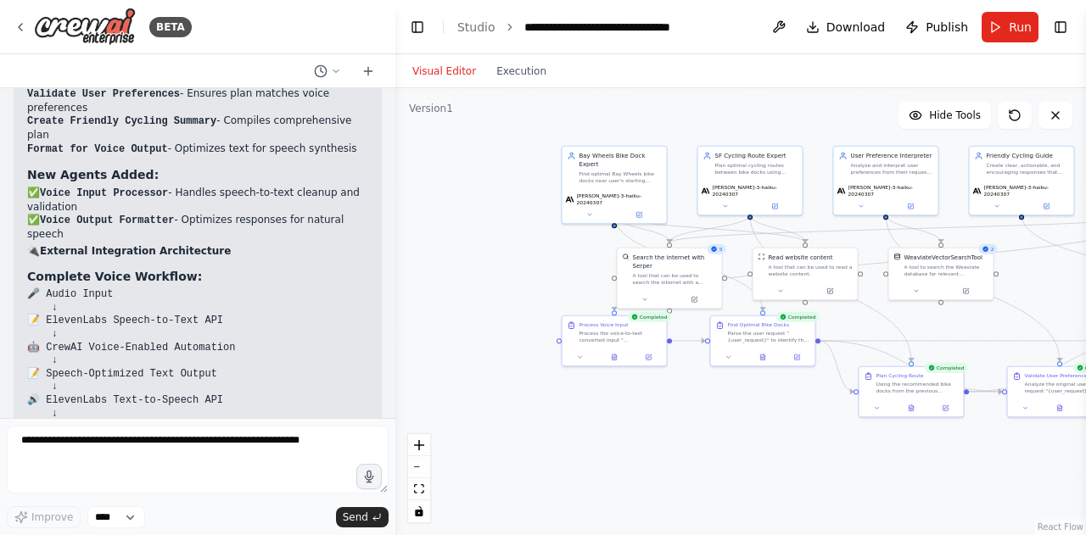
drag, startPoint x: 609, startPoint y: 501, endPoint x: 792, endPoint y: 459, distance: 188.1
click at [792, 459] on div ".deletable-edge-delete-btn { width: 20px; height: 20px; border: 0px solid #ffff…" at bounding box center [740, 311] width 691 height 447
click at [779, 25] on button at bounding box center [778, 27] width 27 height 31
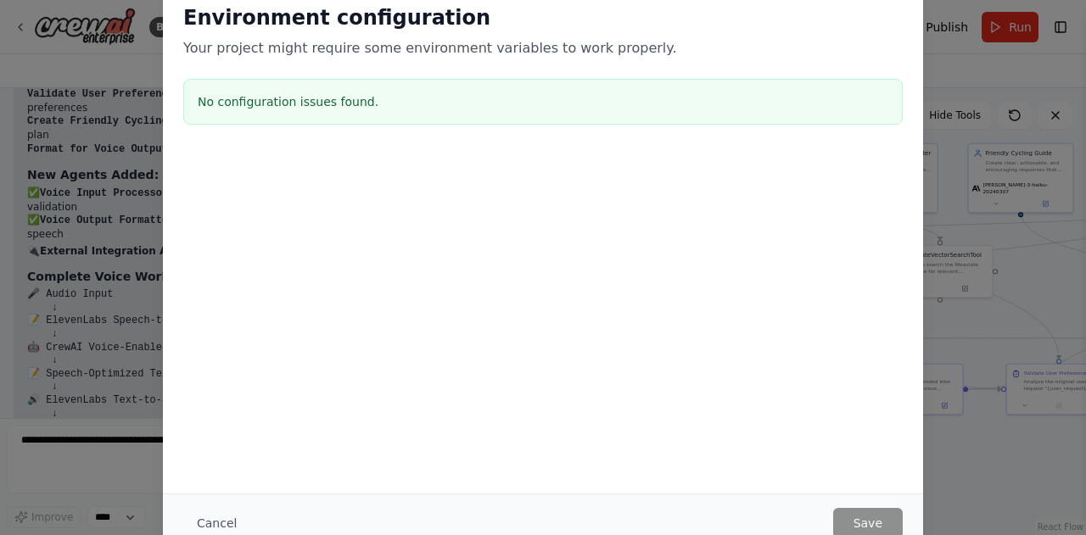
click at [940, 65] on div "Environment configuration Your project might require some environment variables…" at bounding box center [543, 267] width 1086 height 535
click at [226, 510] on button "Cancel" at bounding box center [216, 523] width 67 height 31
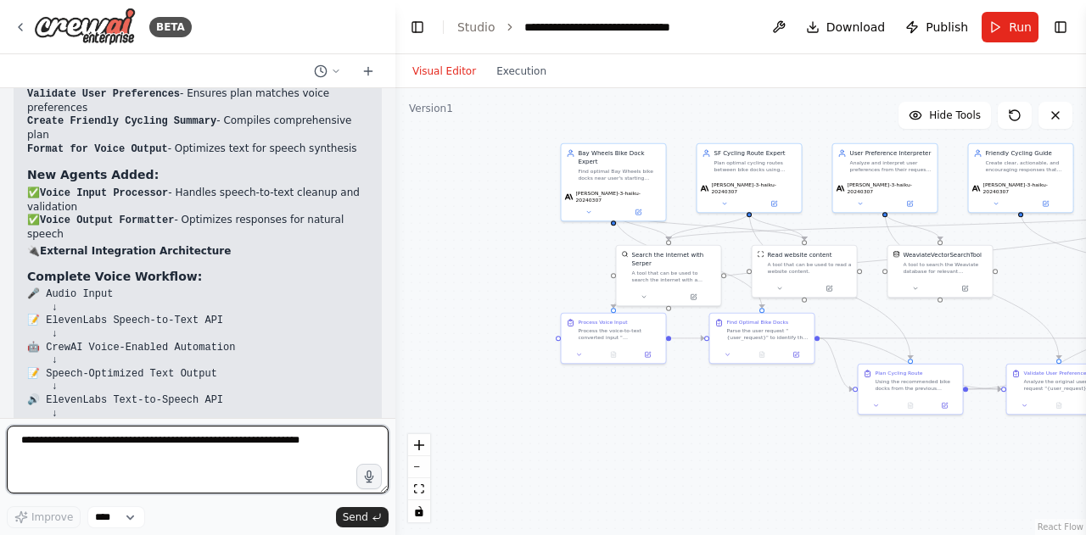
click at [112, 451] on textarea at bounding box center [198, 460] width 382 height 68
type textarea "**********"
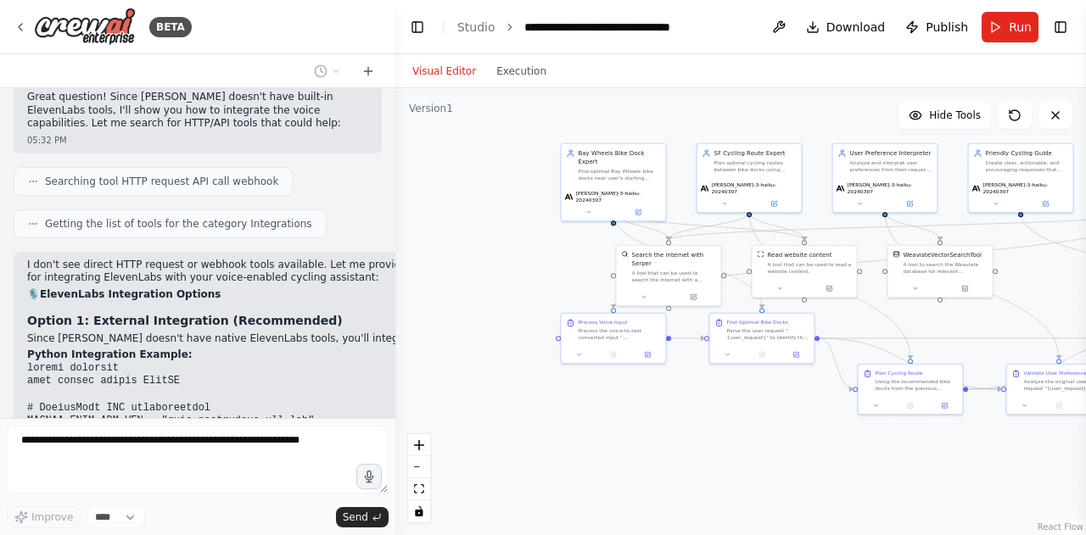
scroll to position [13607, 0]
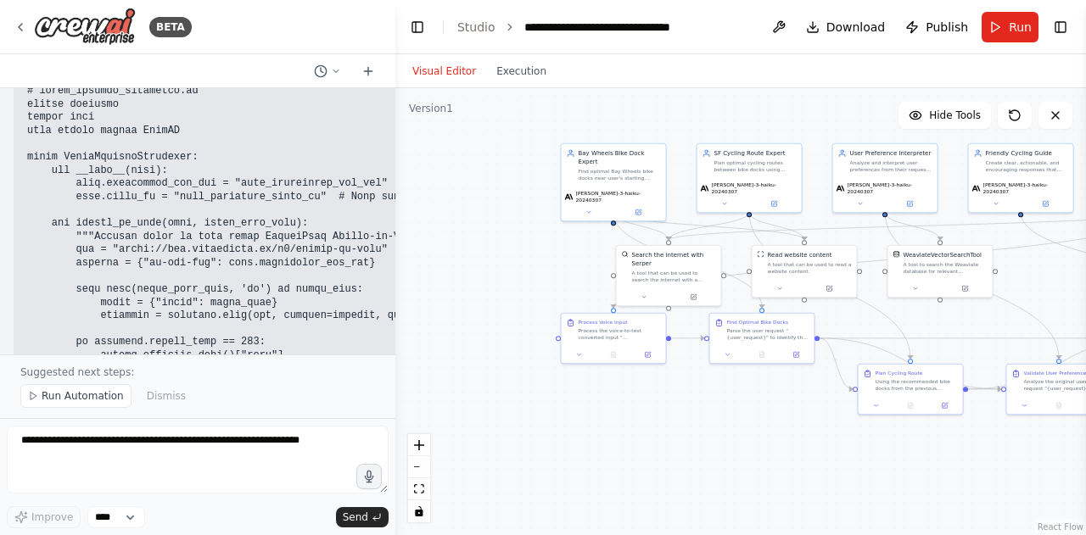
click at [255, 235] on code at bounding box center [289, 481] width 525 height 792
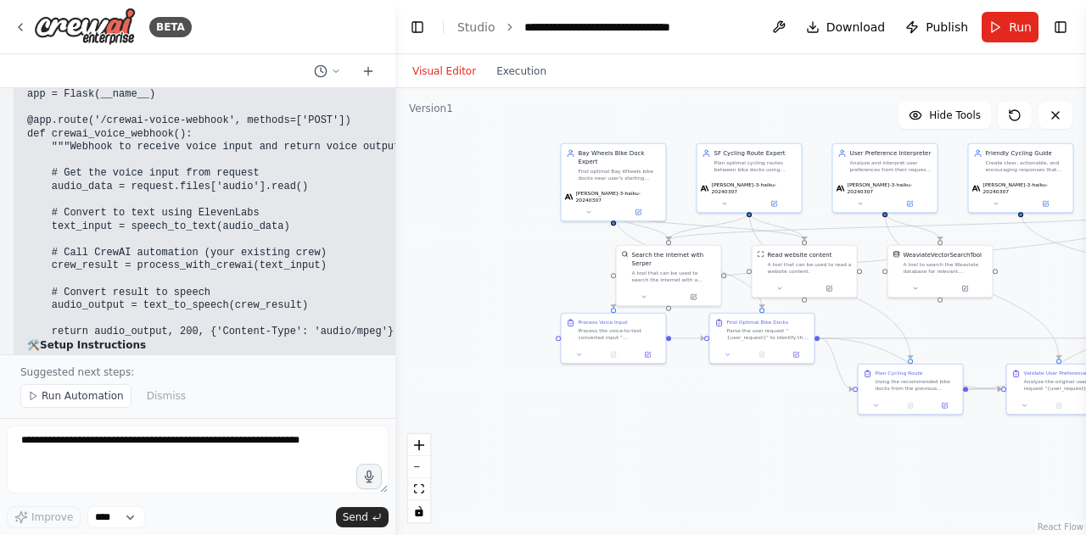
scroll to position [16563, 0]
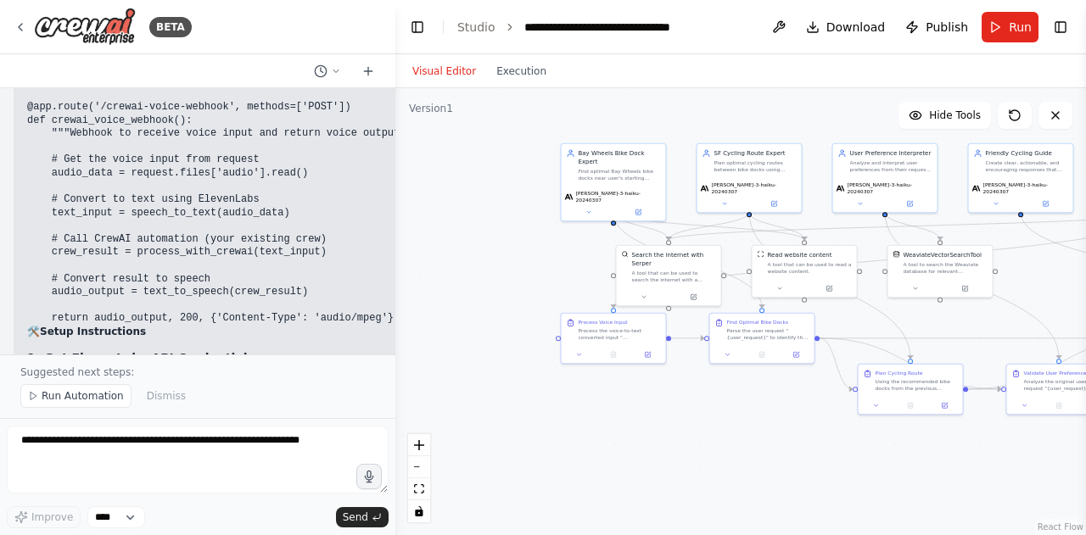
click at [372, 204] on div "I want to create a multi-agent system for a cycling route planning assistant in…" at bounding box center [197, 221] width 395 height 266
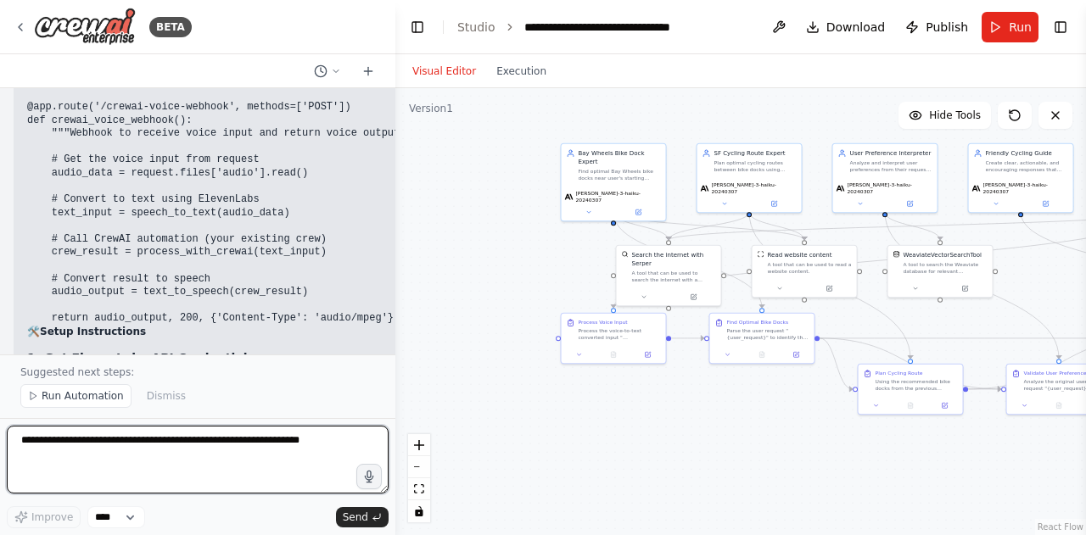
click at [216, 462] on textarea at bounding box center [198, 460] width 382 height 68
type textarea "**********"
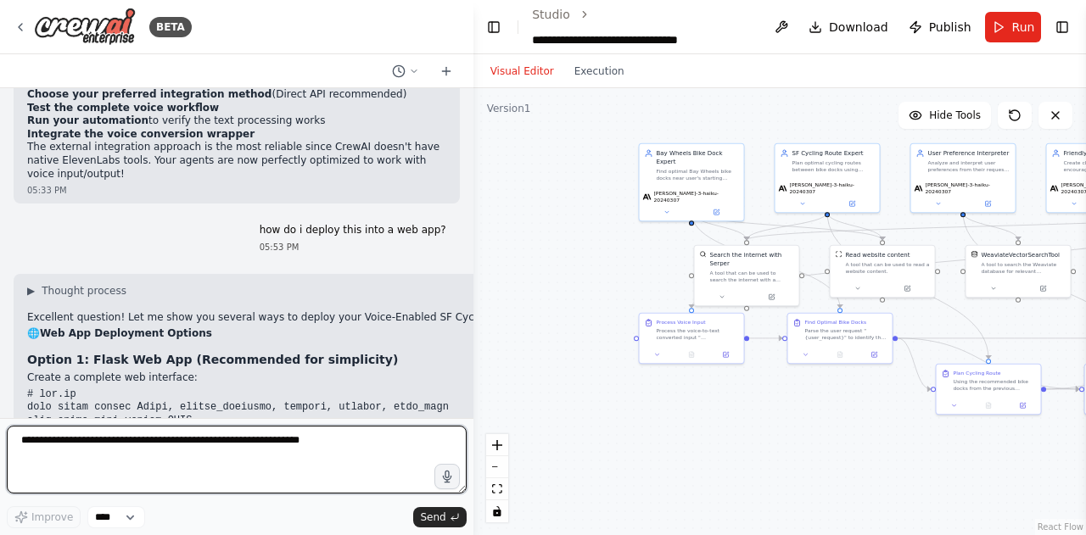
scroll to position [16156, 0]
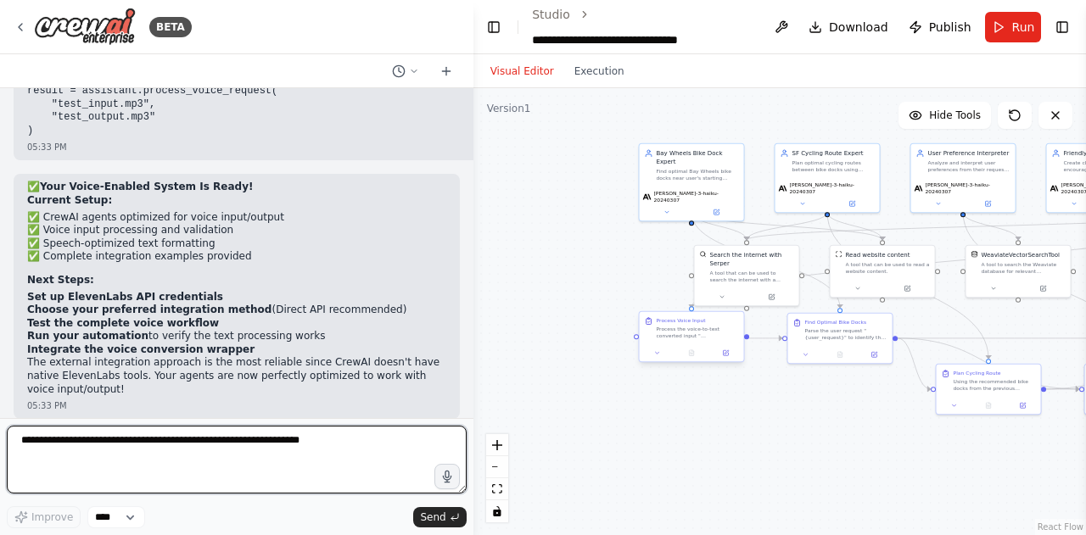
drag, startPoint x: 392, startPoint y: 247, endPoint x: 732, endPoint y: 312, distance: 346.4
click at [732, 312] on div "BETA I want to create a multi-agent system for a cycling route planning assista…" at bounding box center [543, 267] width 1086 height 535
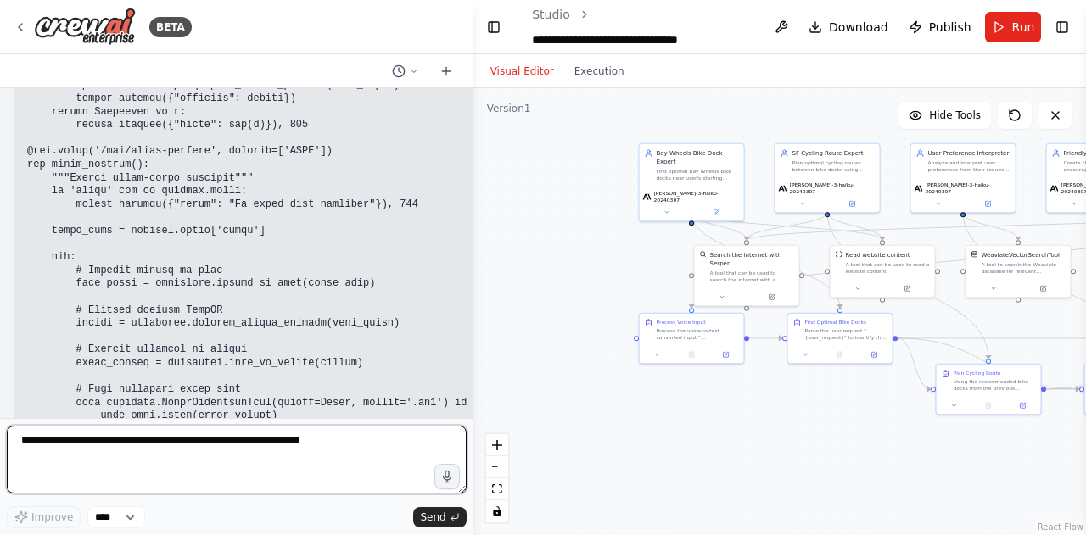
scroll to position [17504, 0]
